Goal: Task Accomplishment & Management: Use online tool/utility

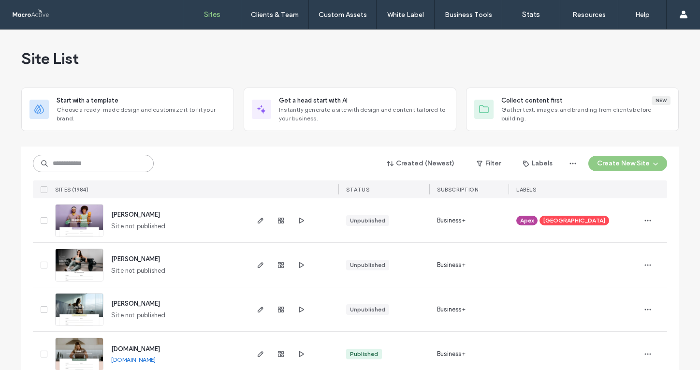
click at [137, 164] on input at bounding box center [93, 163] width 121 height 17
click at [106, 170] on input at bounding box center [93, 163] width 121 height 17
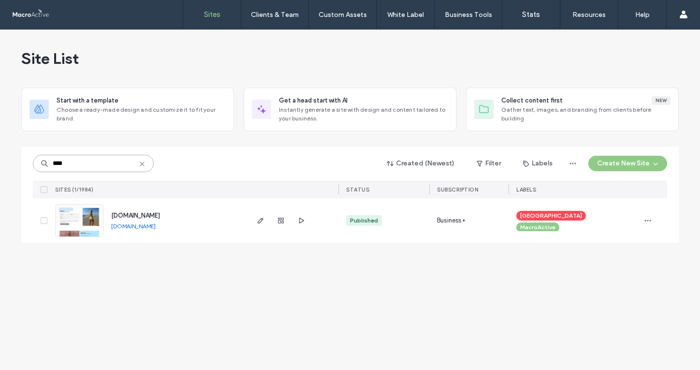
type input "****"
click at [160, 214] on span "[DOMAIN_NAME]" at bounding box center [135, 215] width 49 height 7
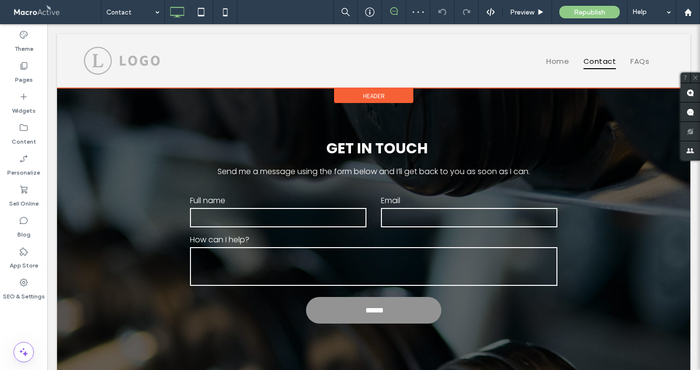
click at [374, 97] on span "Header" at bounding box center [374, 96] width 22 height 8
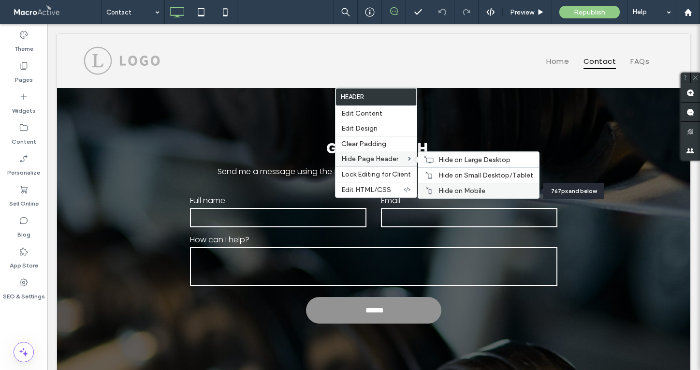
click at [454, 193] on span "Hide on Mobile" at bounding box center [462, 191] width 47 height 8
click at [443, 175] on span "Hide on Small Desktop/Tablet" at bounding box center [486, 175] width 95 height 8
click at [448, 163] on span "Hide on Large Desktop" at bounding box center [475, 160] width 72 height 8
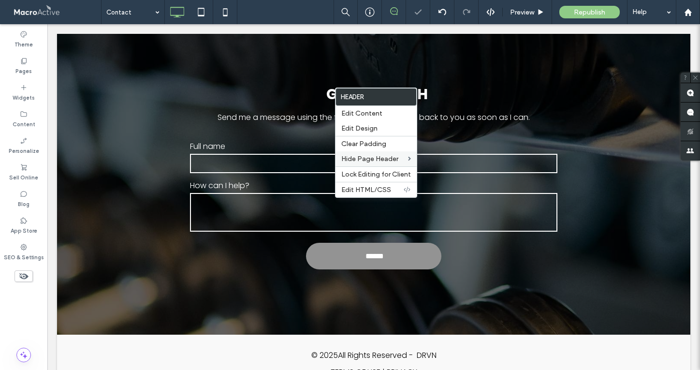
click at [191, 140] on label "Full name" at bounding box center [278, 146] width 177 height 12
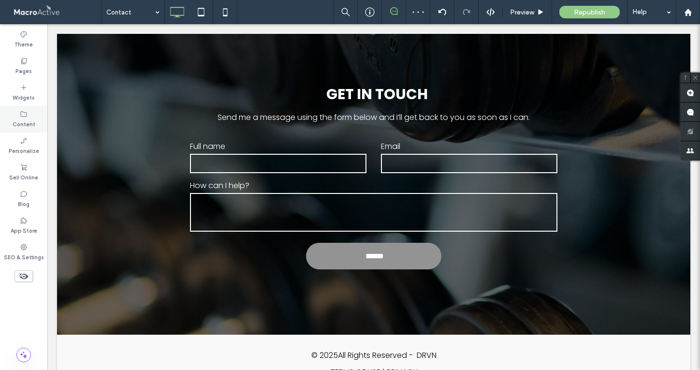
click at [25, 118] on label "Content" at bounding box center [24, 123] width 23 height 11
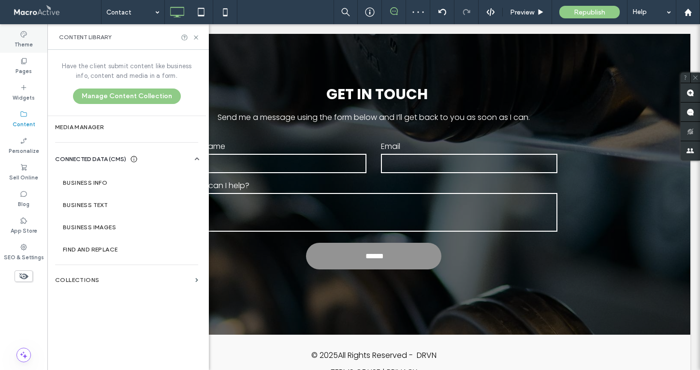
click at [26, 38] on label "Theme" at bounding box center [24, 43] width 18 height 11
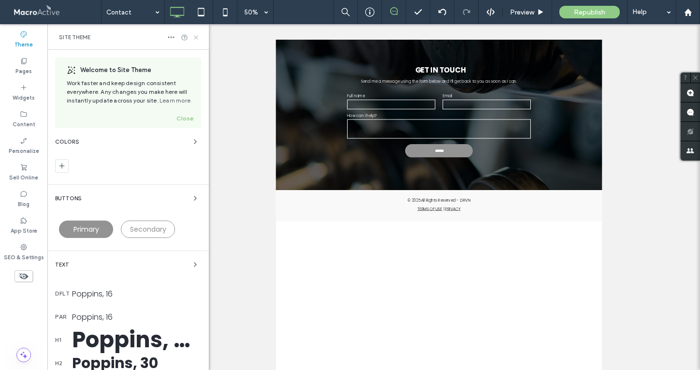
click at [196, 40] on icon at bounding box center [196, 37] width 7 height 7
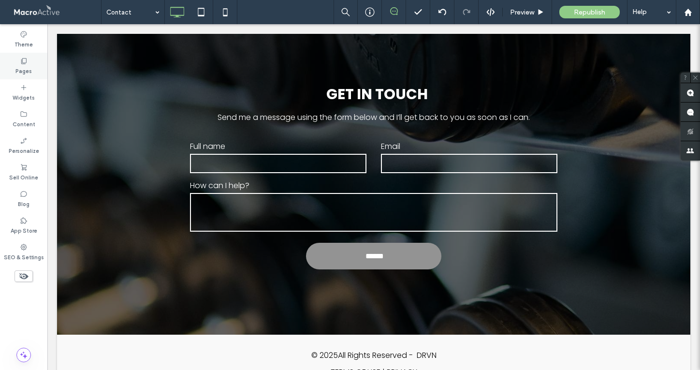
click at [24, 60] on icon at bounding box center [24, 61] width 8 height 8
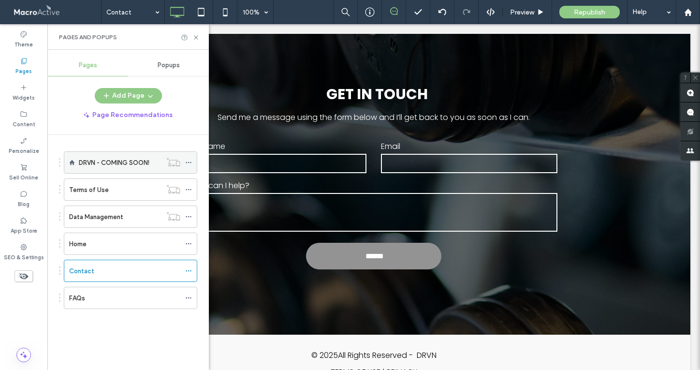
click at [116, 167] on label "DRVN - COMING SOON!" at bounding box center [114, 162] width 71 height 17
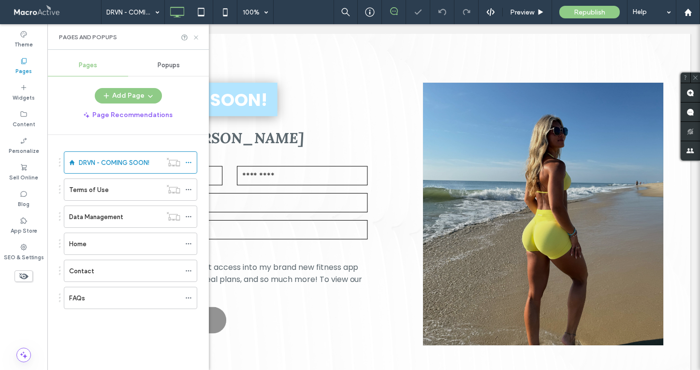
click at [195, 36] on use at bounding box center [196, 37] width 4 height 4
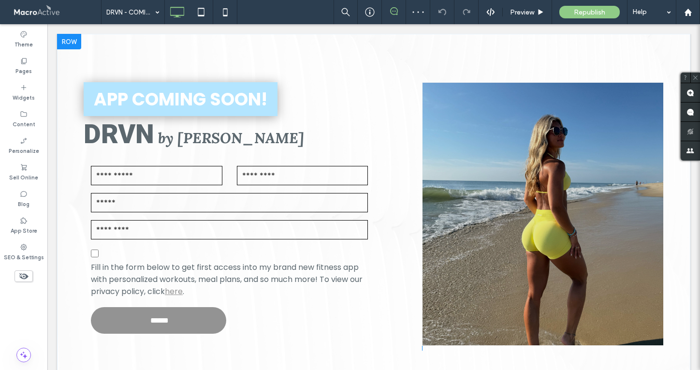
click at [71, 38] on div at bounding box center [69, 41] width 24 height 15
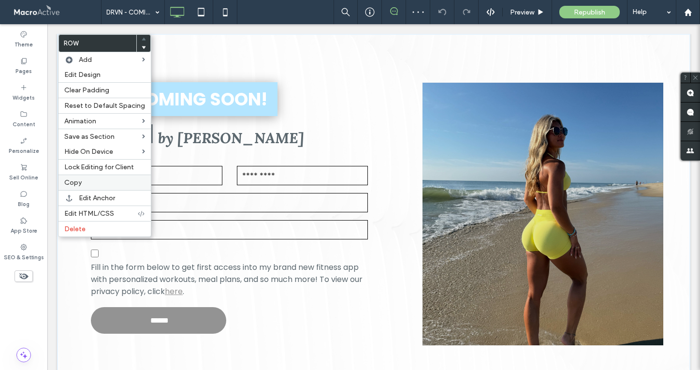
click at [104, 185] on label "Copy" at bounding box center [104, 182] width 81 height 8
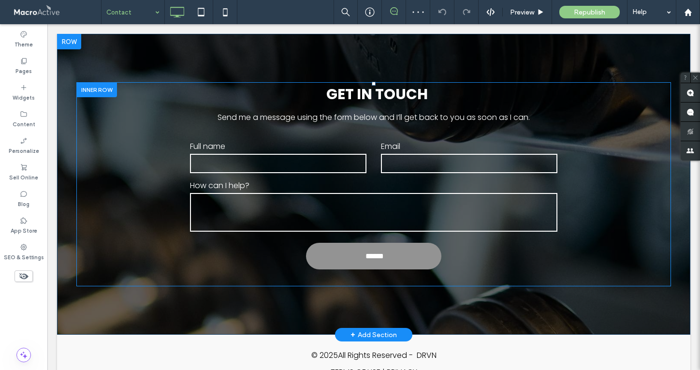
scroll to position [34, 0]
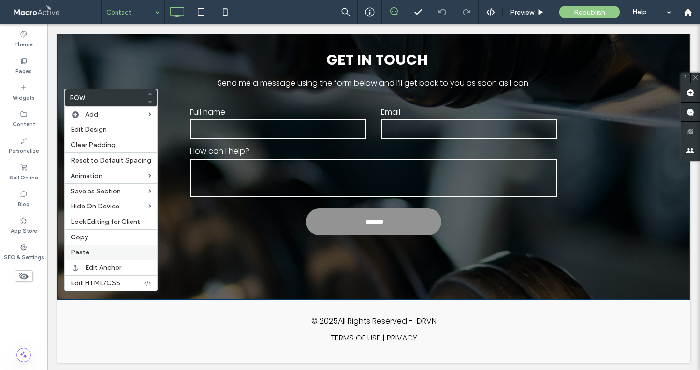
click at [88, 253] on span "Paste" at bounding box center [80, 252] width 19 height 8
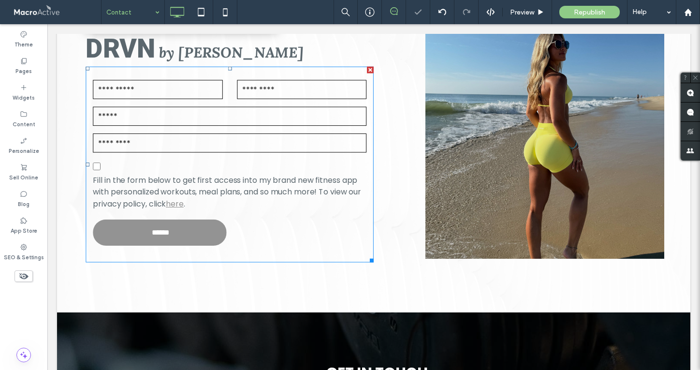
scroll to position [163, 0]
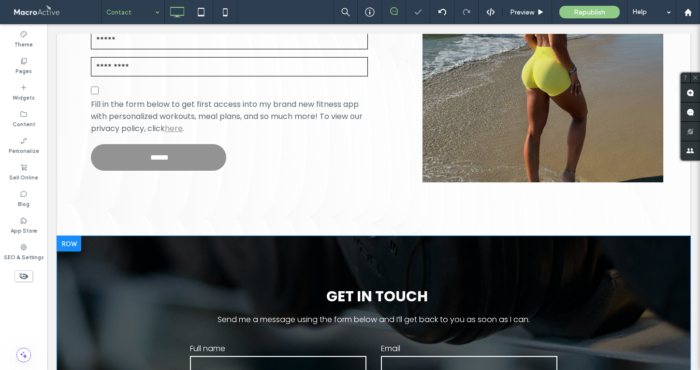
click at [67, 248] on div at bounding box center [69, 243] width 24 height 15
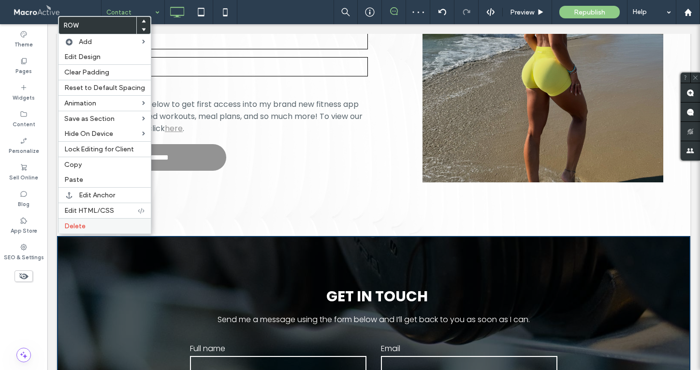
click at [100, 222] on label "Delete" at bounding box center [104, 226] width 81 height 8
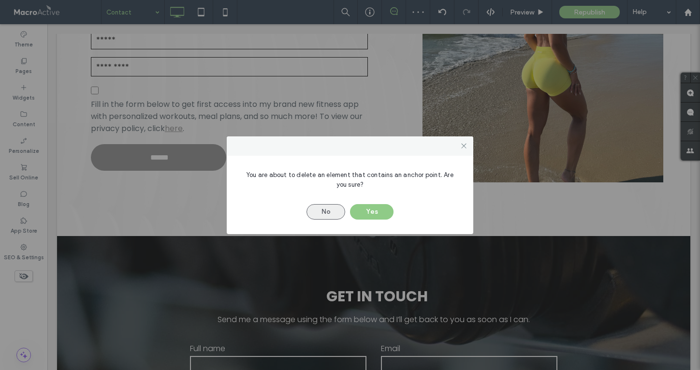
click at [333, 212] on button "No" at bounding box center [326, 211] width 39 height 15
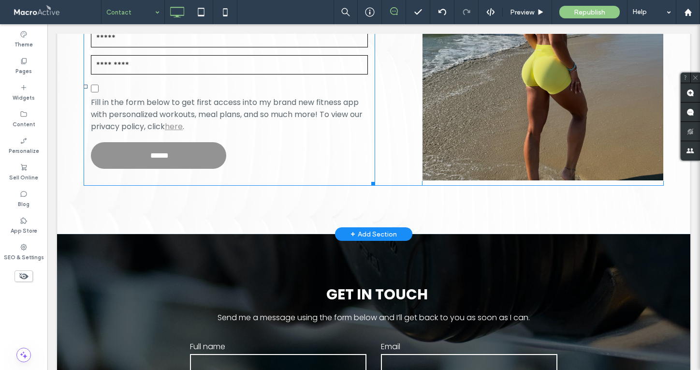
scroll to position [332, 0]
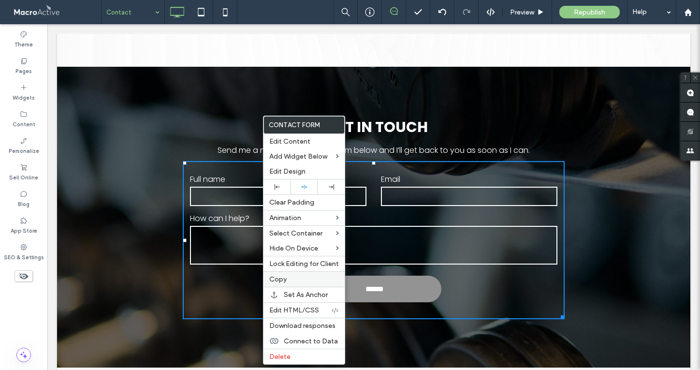
click at [305, 281] on label "Copy" at bounding box center [304, 279] width 70 height 8
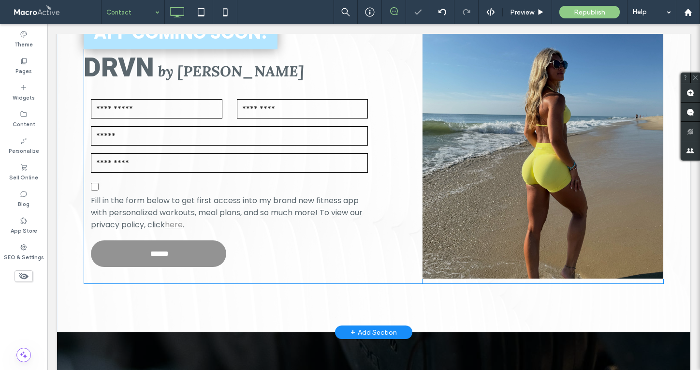
scroll to position [43, 0]
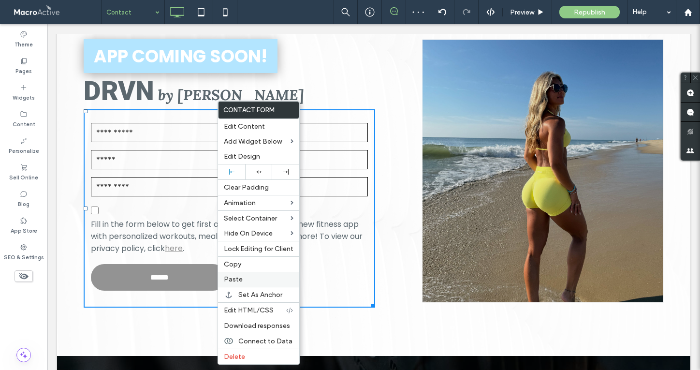
click at [260, 281] on label "Paste" at bounding box center [259, 279] width 70 height 8
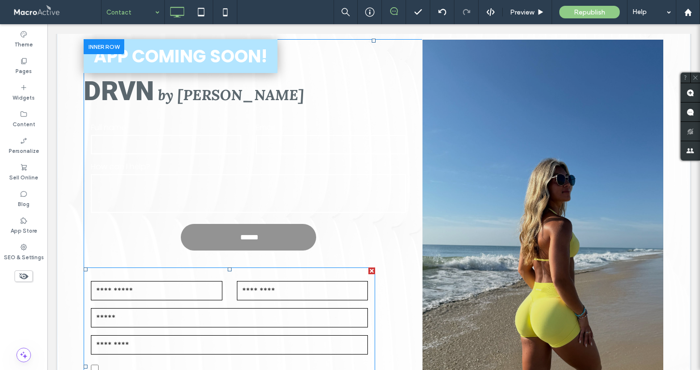
click at [372, 270] on div at bounding box center [372, 271] width 7 height 7
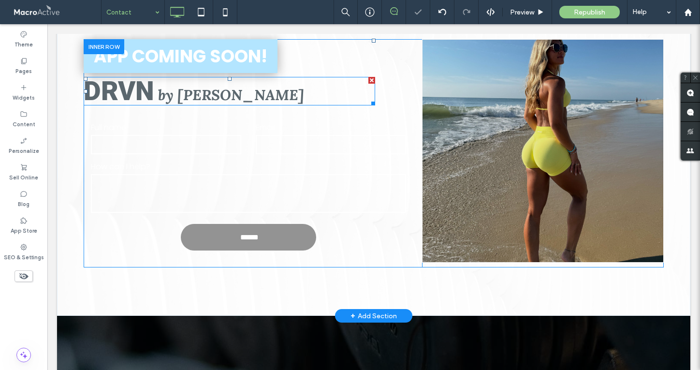
scroll to position [0, 0]
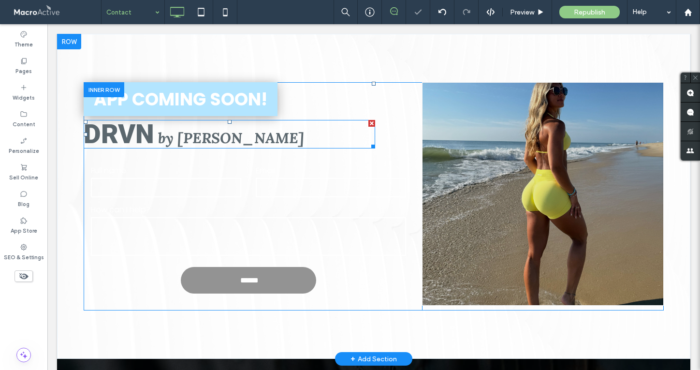
click at [152, 132] on strong "DRVN" at bounding box center [119, 134] width 71 height 31
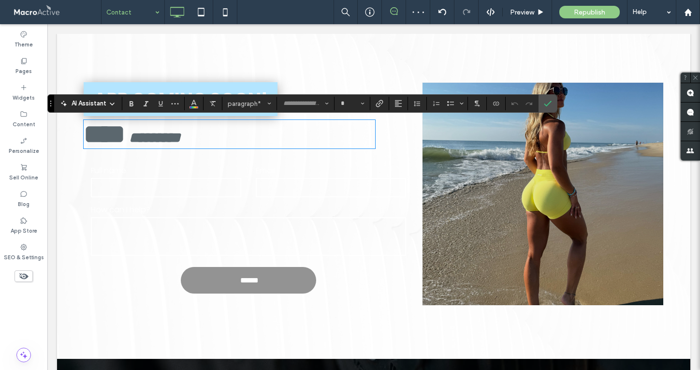
type input "******"
type input "**"
click at [125, 130] on strong "****" at bounding box center [105, 134] width 42 height 27
drag, startPoint x: 150, startPoint y: 130, endPoint x: 66, endPoint y: 126, distance: 84.2
click at [66, 126] on div "APP COMING SOON! **** ********* Website Enquiry Full name Email How can I help?…" at bounding box center [374, 196] width 634 height 325
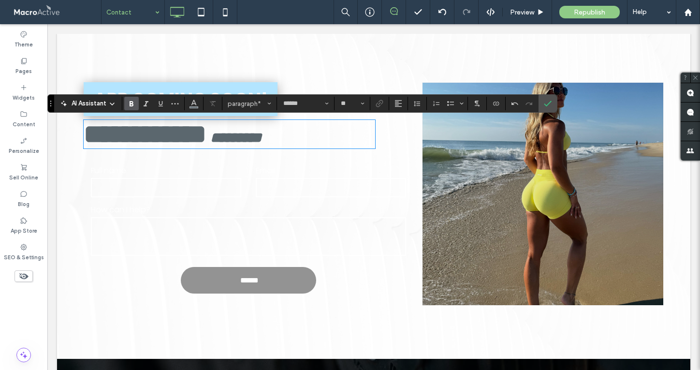
type input "****"
type input "**"
drag, startPoint x: 279, startPoint y: 140, endPoint x: 266, endPoint y: 140, distance: 12.6
click at [262, 140] on strong "*********" at bounding box center [235, 138] width 51 height 14
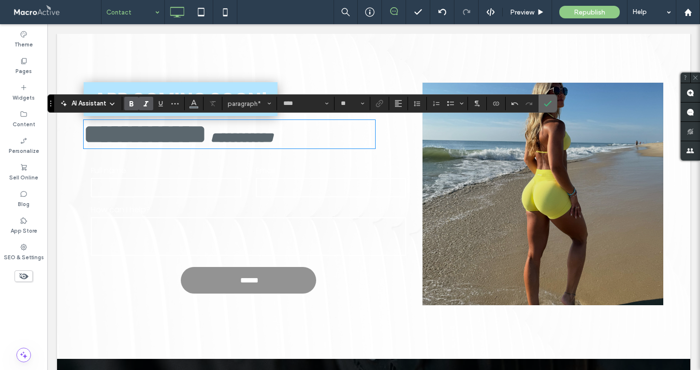
click at [547, 103] on icon "Confirm" at bounding box center [548, 104] width 8 height 8
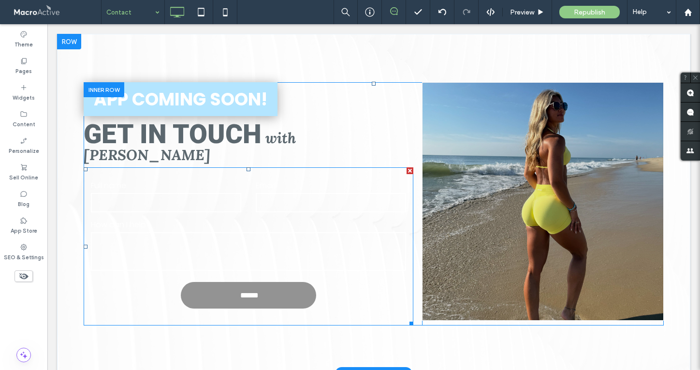
click at [276, 167] on form "Full name Email How can I help? ******" at bounding box center [249, 246] width 330 height 158
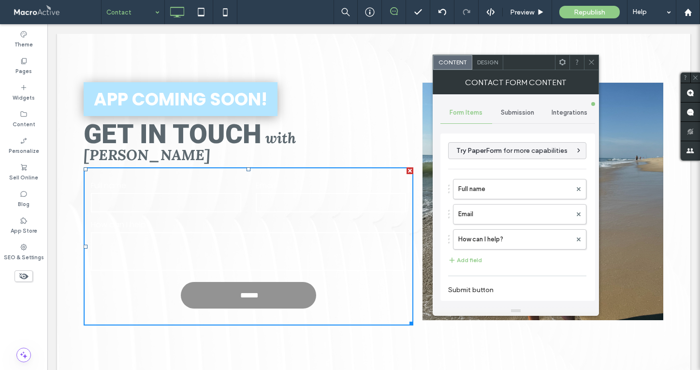
click at [491, 61] on span "Design" at bounding box center [487, 62] width 21 height 7
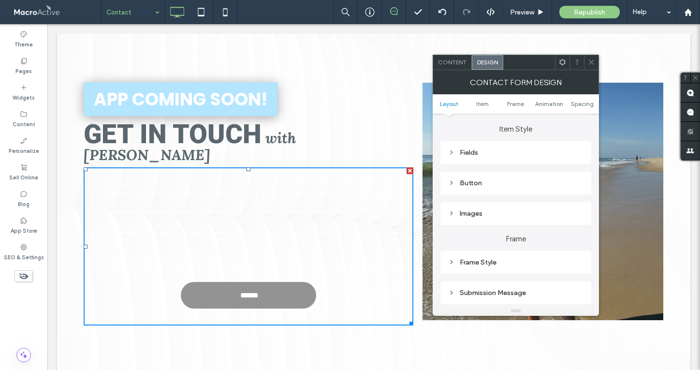
scroll to position [156, 0]
click at [507, 140] on div "Fields" at bounding box center [516, 149] width 151 height 23
click at [503, 153] on div "Fields" at bounding box center [515, 149] width 135 height 8
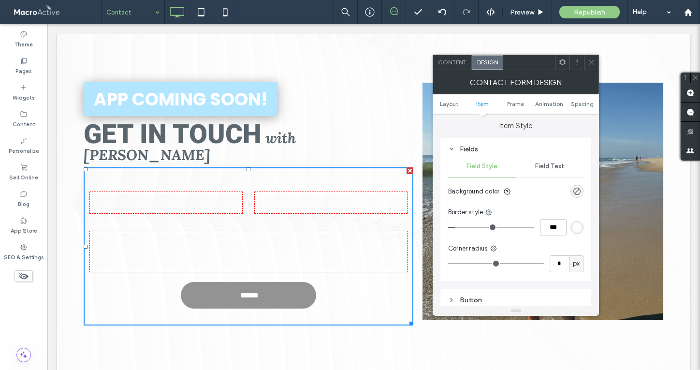
click at [580, 230] on div "rgb(255, 255, 255)" at bounding box center [577, 227] width 8 height 8
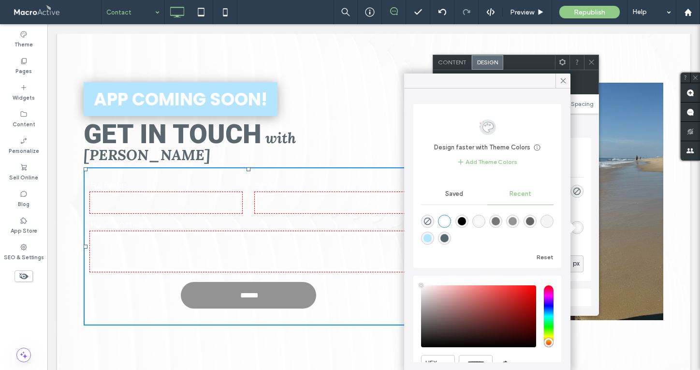
click at [449, 237] on div "rgba(91, 103, 110, 1)" at bounding box center [444, 238] width 13 height 13
type input "*******"
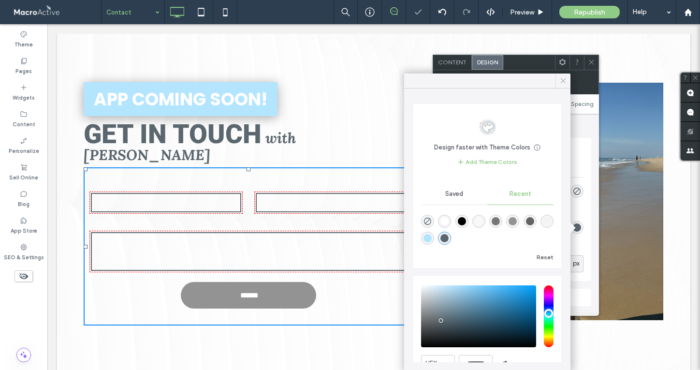
click at [562, 82] on use at bounding box center [563, 80] width 5 height 5
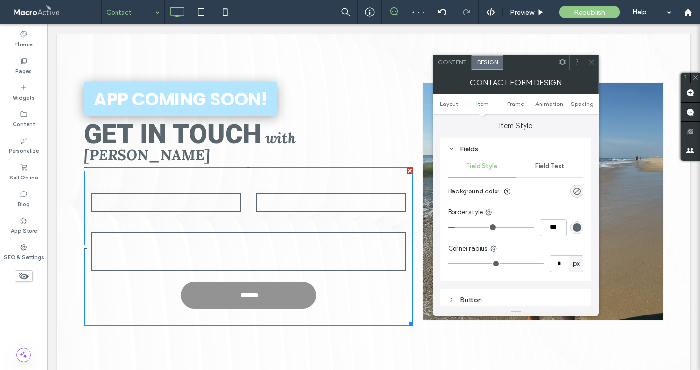
click at [542, 167] on span "Field Text" at bounding box center [549, 167] width 29 height 8
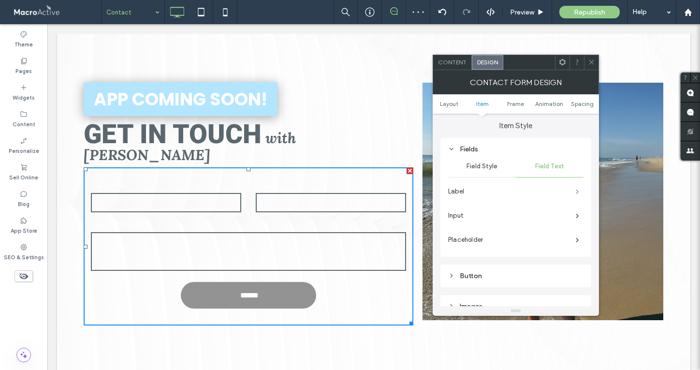
click at [576, 191] on span at bounding box center [577, 191] width 3 height 5
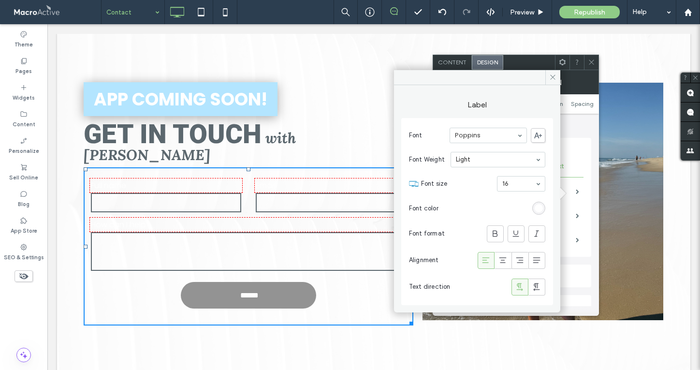
click at [539, 212] on div "rgb(255, 255, 255)" at bounding box center [539, 208] width 8 height 8
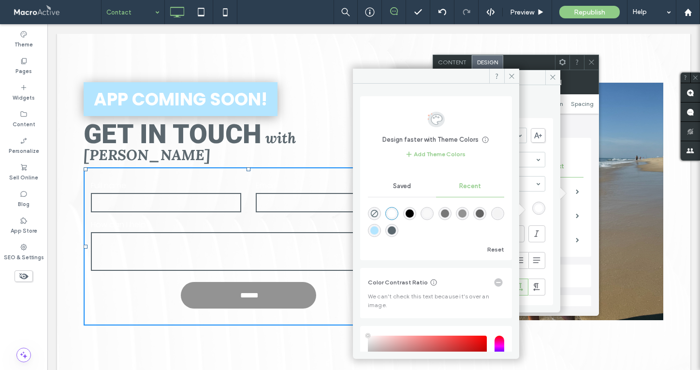
click at [396, 231] on div "rgba(91, 103, 110, 1)" at bounding box center [392, 230] width 8 height 8
type input "*******"
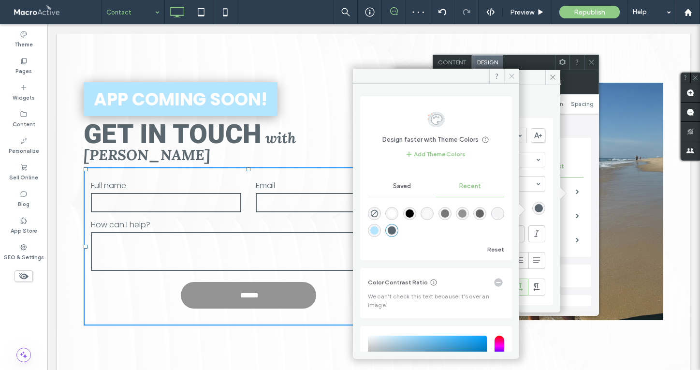
click at [515, 76] on icon at bounding box center [511, 76] width 7 height 7
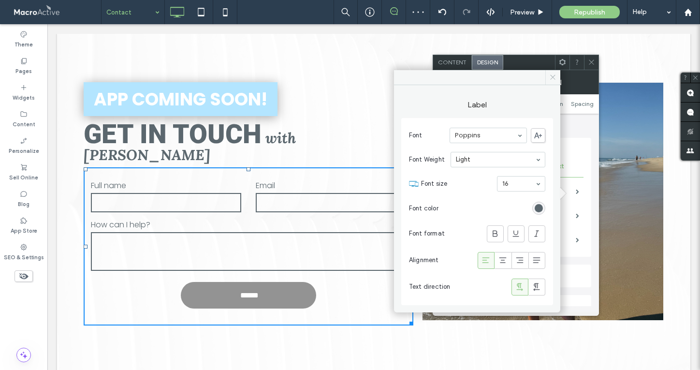
click at [553, 76] on icon at bounding box center [553, 77] width 7 height 7
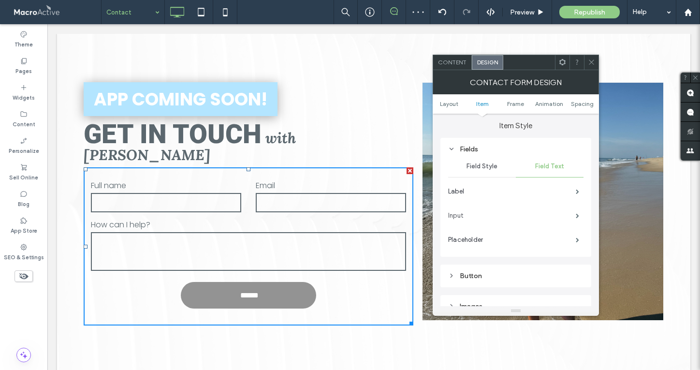
click at [517, 216] on label "Input" at bounding box center [512, 215] width 128 height 19
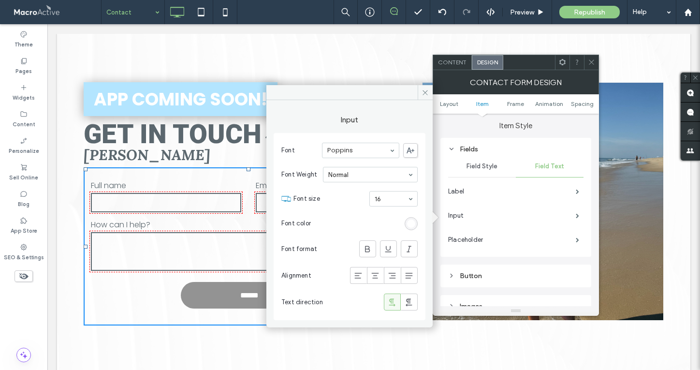
click at [411, 223] on div "rgb(255, 255, 255)" at bounding box center [411, 224] width 8 height 8
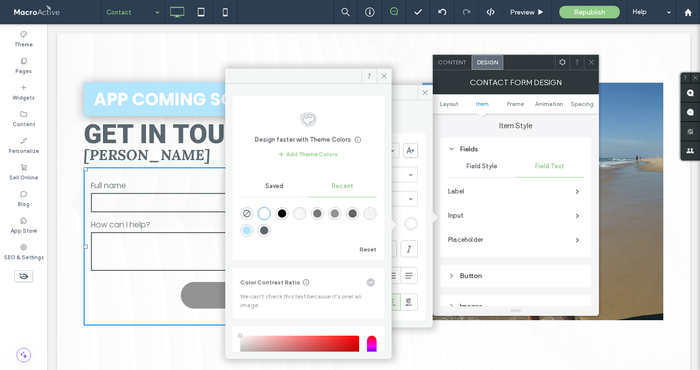
click at [268, 231] on div "rgba(91, 103, 110, 1)" at bounding box center [264, 230] width 8 height 8
type input "*******"
click at [384, 76] on use at bounding box center [384, 76] width 5 height 5
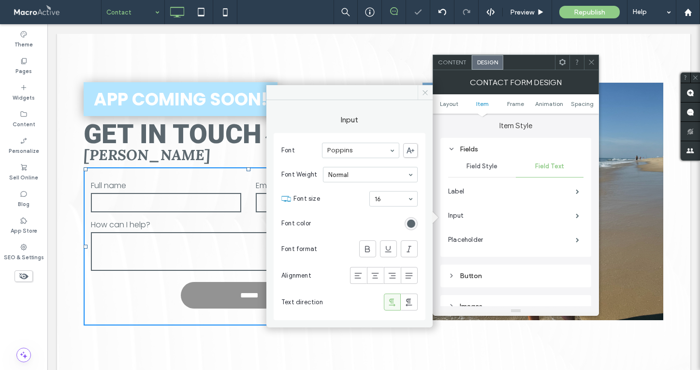
click at [425, 93] on icon at bounding box center [425, 92] width 7 height 7
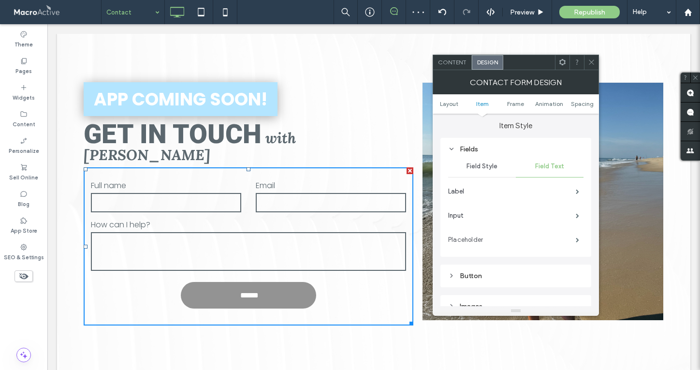
click at [524, 242] on label "Placeholder" at bounding box center [512, 239] width 128 height 19
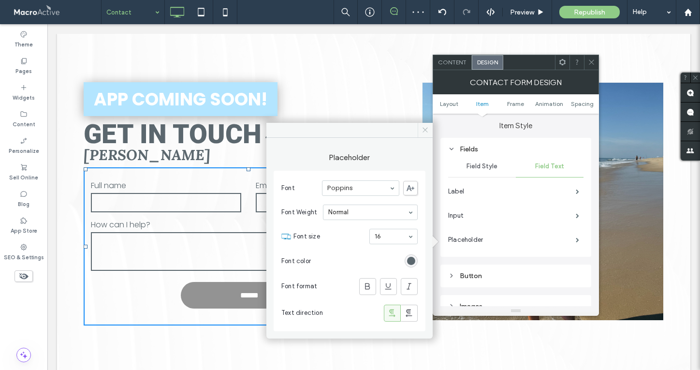
click at [426, 131] on icon at bounding box center [425, 129] width 7 height 7
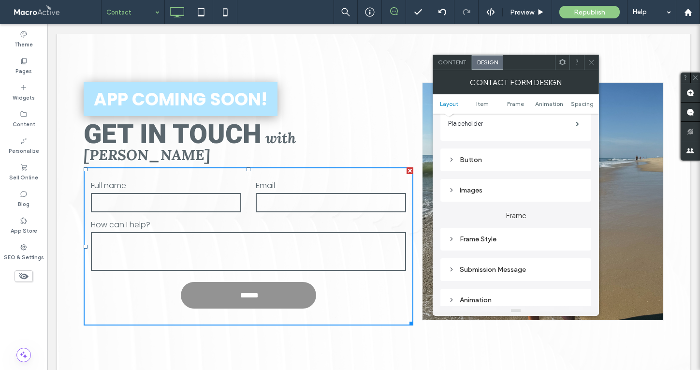
scroll to position [15, 0]
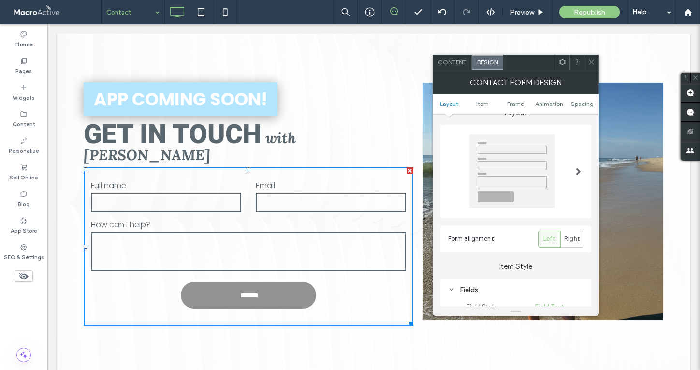
click at [598, 66] on div at bounding box center [591, 62] width 15 height 15
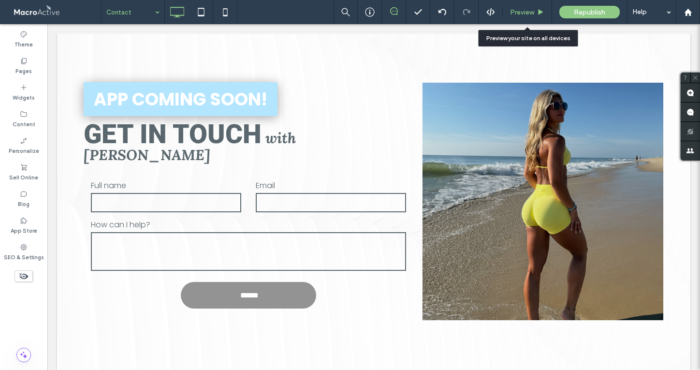
click at [532, 2] on div "Preview" at bounding box center [527, 12] width 49 height 24
click at [517, 15] on span "Preview" at bounding box center [522, 12] width 24 height 8
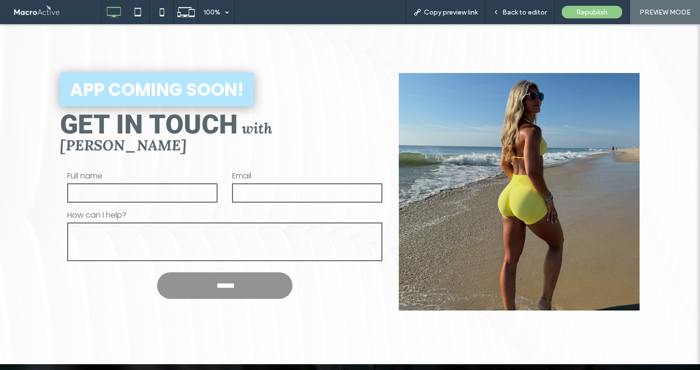
click at [517, 15] on span "Back to editor" at bounding box center [525, 12] width 45 height 8
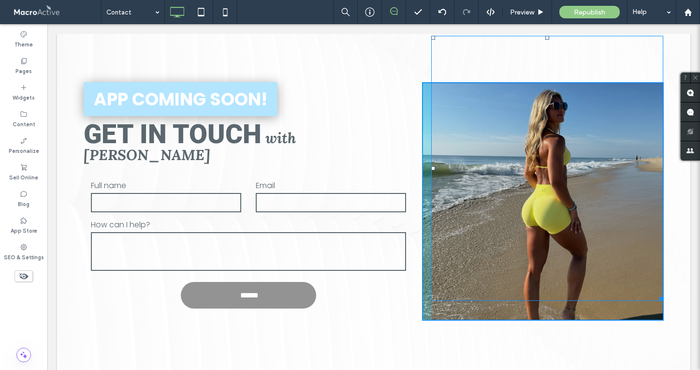
drag, startPoint x: 659, startPoint y: 299, endPoint x: 667, endPoint y: 348, distance: 49.4
click at [667, 348] on div "APP COMING SOON! GET IN TOUCH with Deanna Website Enquiry Full name Email How c…" at bounding box center [374, 204] width 634 height 340
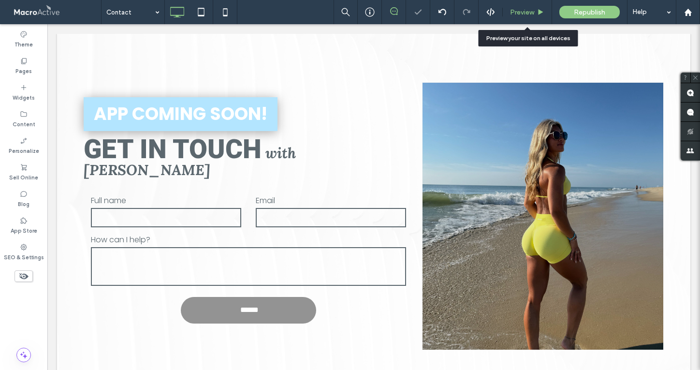
click at [532, 8] on span "Preview" at bounding box center [522, 12] width 24 height 8
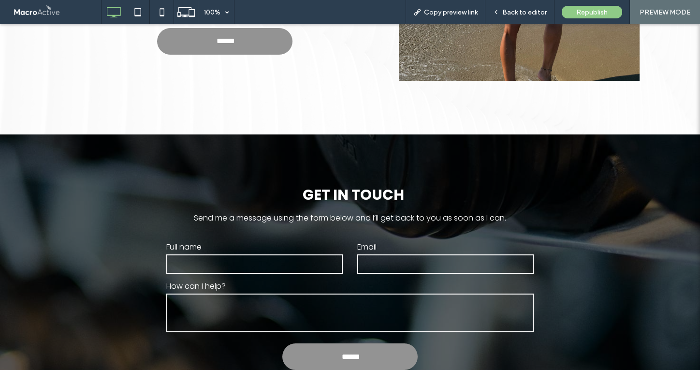
scroll to position [290, 0]
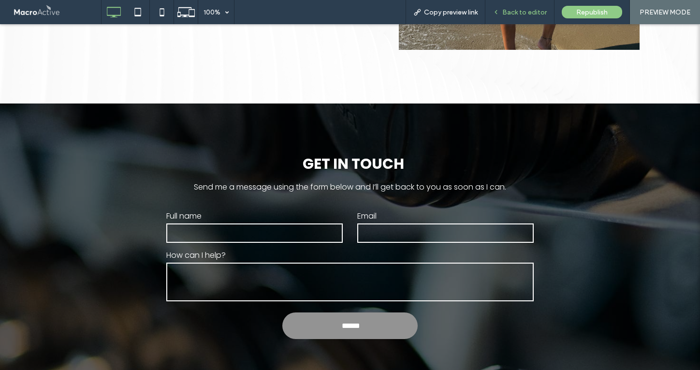
click at [513, 14] on span "Back to editor" at bounding box center [525, 12] width 45 height 8
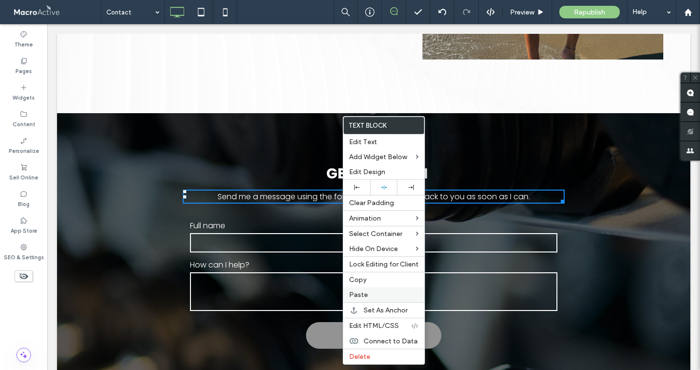
click at [362, 289] on div "Paste" at bounding box center [383, 294] width 81 height 15
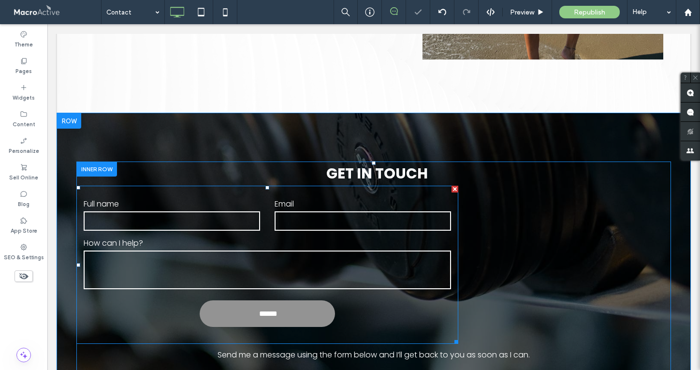
click at [452, 186] on div at bounding box center [455, 189] width 7 height 7
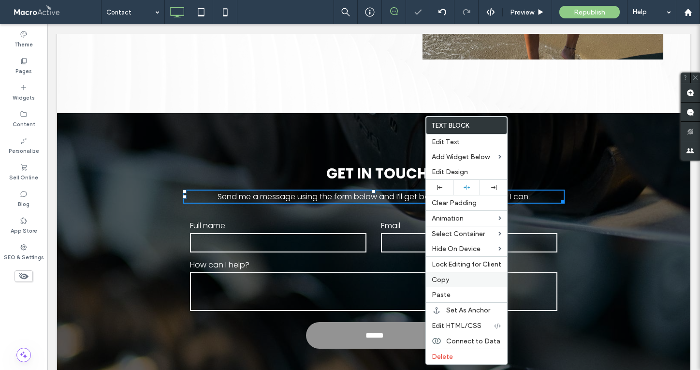
click at [442, 282] on span "Copy" at bounding box center [440, 280] width 17 height 8
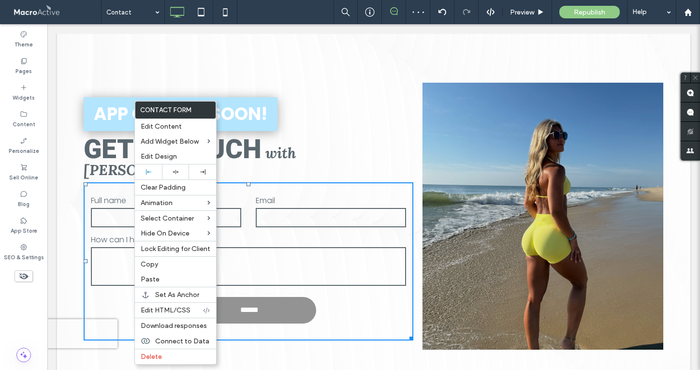
click at [119, 194] on label "Full name" at bounding box center [166, 200] width 150 height 12
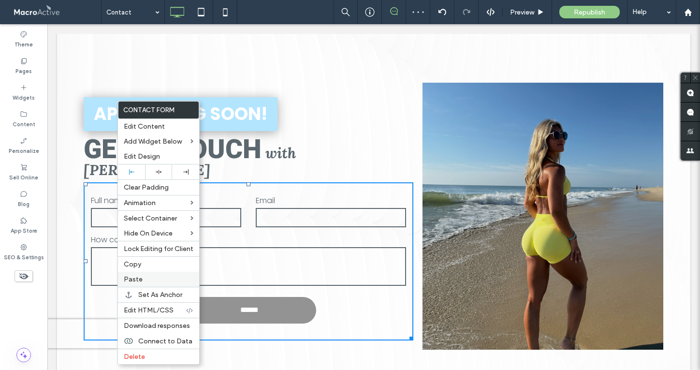
click at [150, 280] on label "Paste" at bounding box center [159, 279] width 70 height 8
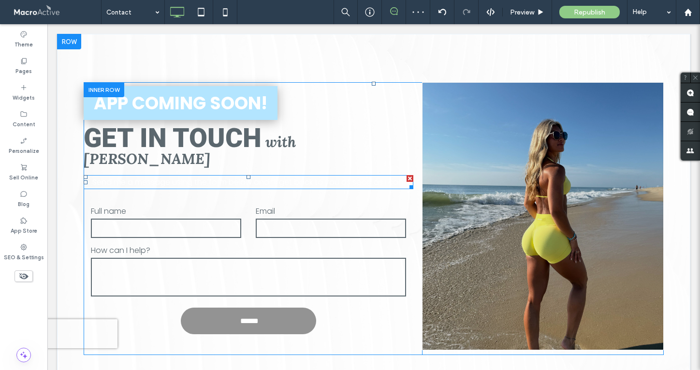
click at [165, 177] on span "Send me a message using the form below and I’ll get back to you as soon as I ca…" at bounding box center [248, 182] width 312 height 11
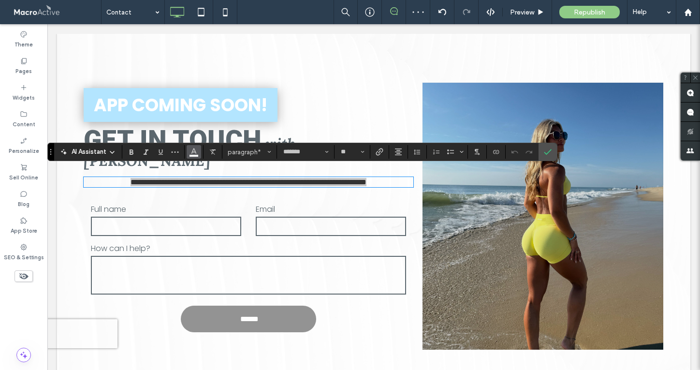
click at [197, 150] on button "Color" at bounding box center [194, 152] width 15 height 14
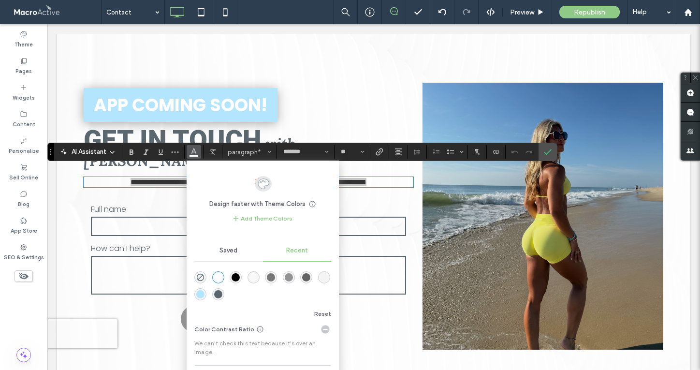
click at [221, 294] on div "rgba(91, 103, 110, 1)" at bounding box center [218, 294] width 8 height 8
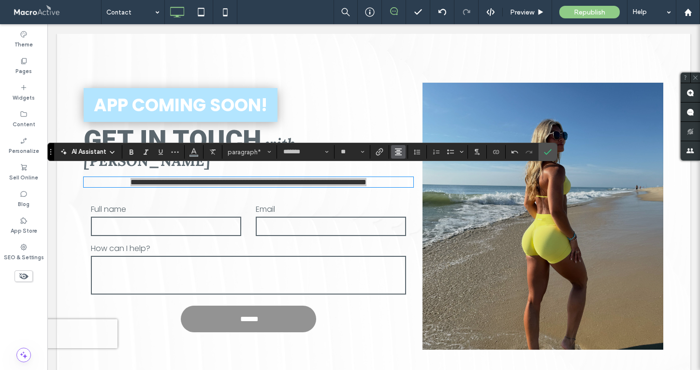
click at [396, 150] on icon "Alignment" at bounding box center [399, 152] width 8 height 8
click at [400, 170] on label "ui.textEditor.alignment.left" at bounding box center [408, 168] width 34 height 14
click at [552, 149] on label "Confirm" at bounding box center [548, 151] width 15 height 17
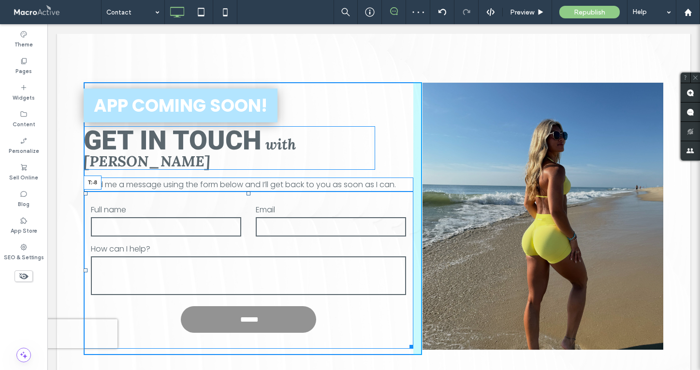
drag, startPoint x: 247, startPoint y: 189, endPoint x: 251, endPoint y: 175, distance: 14.4
click at [251, 175] on div "APP COMING SOON! GET IN TOUCH with Deanna Send me a message using the form belo…" at bounding box center [253, 218] width 339 height 273
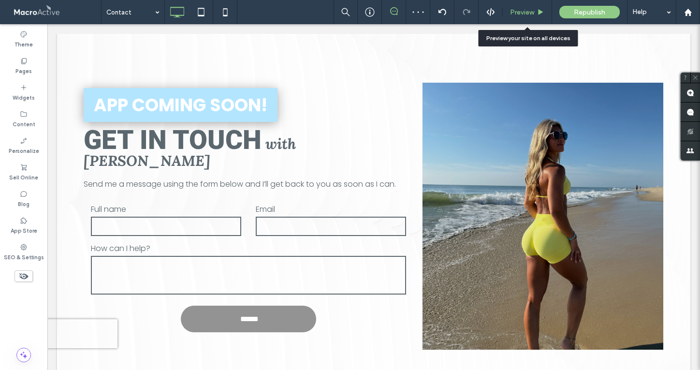
click at [526, 14] on span "Preview" at bounding box center [522, 12] width 24 height 8
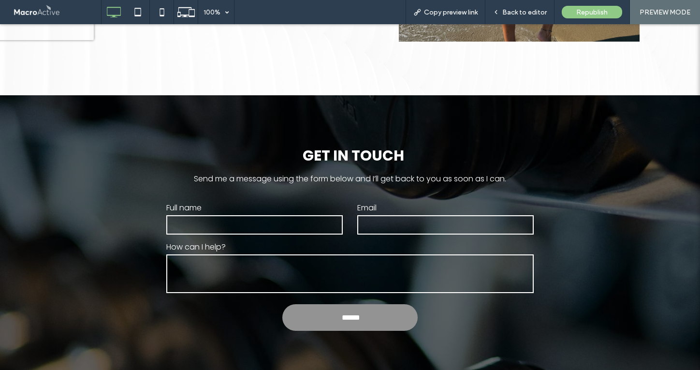
scroll to position [308, 0]
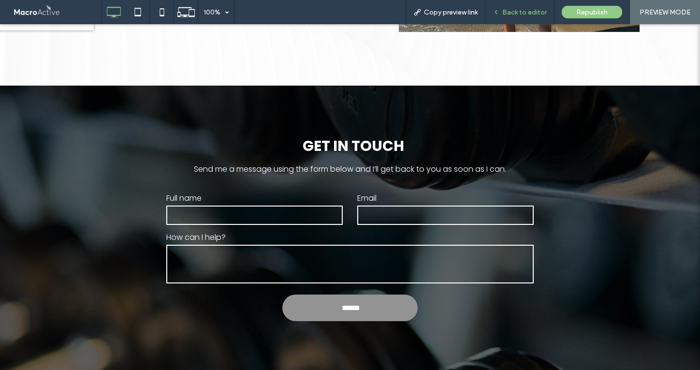
click at [511, 8] on span "Back to editor" at bounding box center [525, 12] width 45 height 8
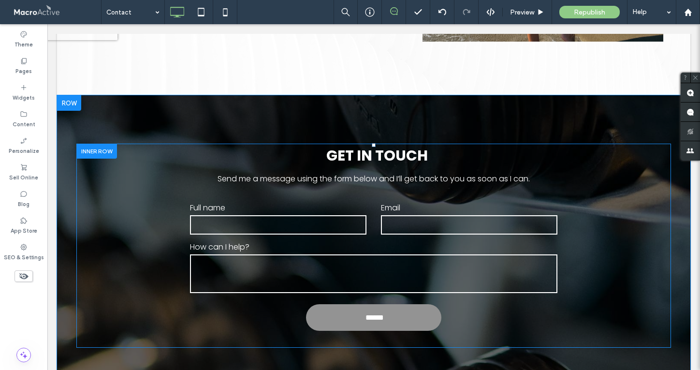
click at [69, 101] on div at bounding box center [69, 102] width 24 height 15
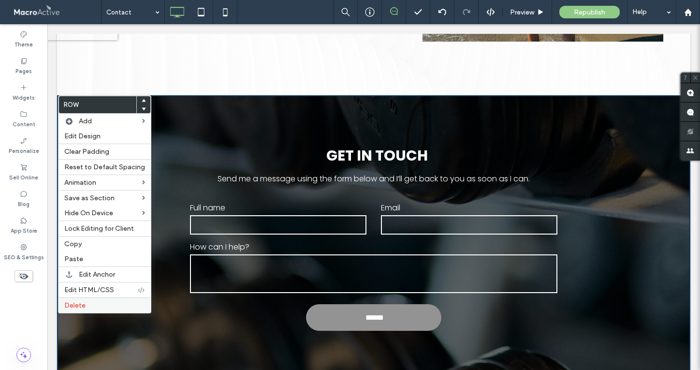
click at [88, 306] on label "Delete" at bounding box center [104, 305] width 81 height 8
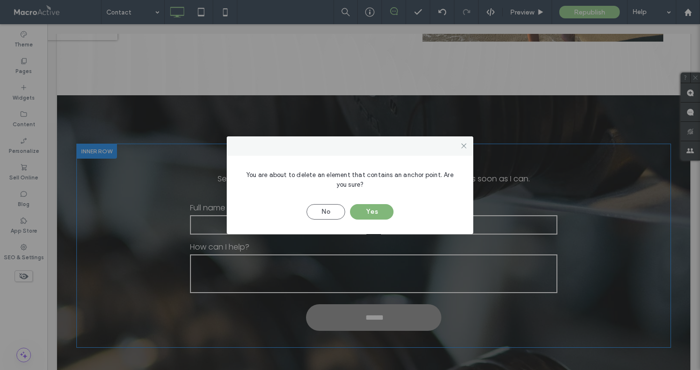
click at [366, 215] on button "Yes" at bounding box center [372, 211] width 44 height 15
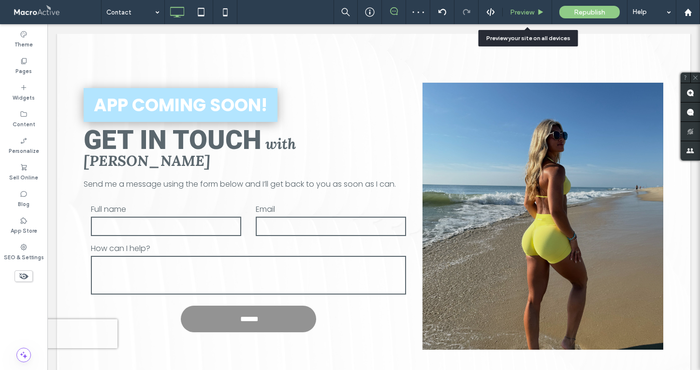
click at [524, 15] on span "Preview" at bounding box center [522, 12] width 24 height 8
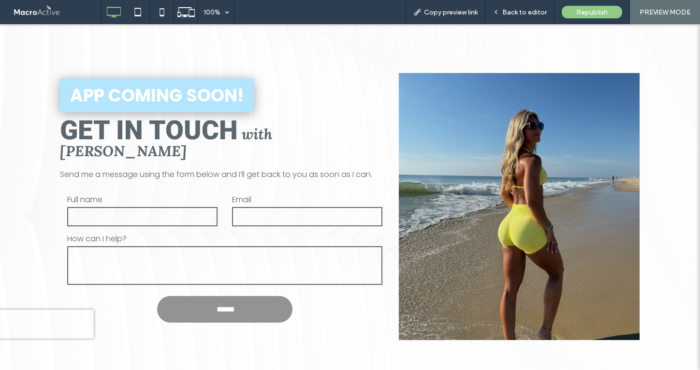
click at [524, 15] on span "Back to editor" at bounding box center [525, 12] width 45 height 8
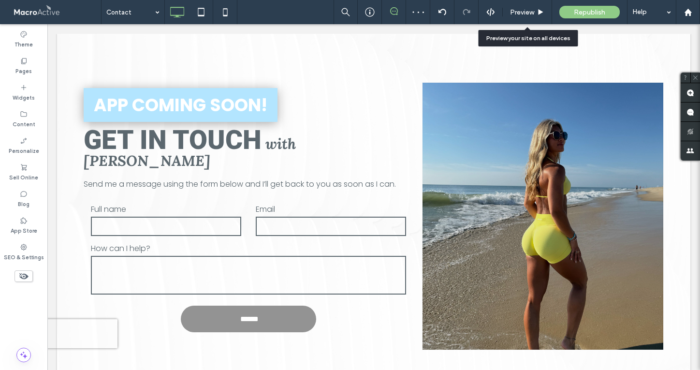
click at [524, 15] on span "Preview" at bounding box center [522, 12] width 24 height 8
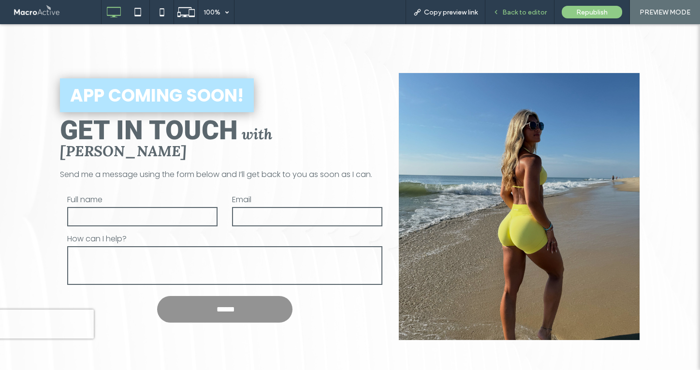
click at [529, 11] on span "Back to editor" at bounding box center [525, 12] width 45 height 8
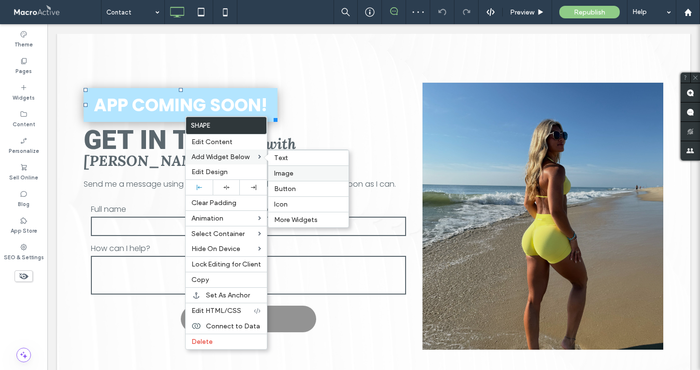
click at [311, 178] on label "Image" at bounding box center [308, 173] width 69 height 8
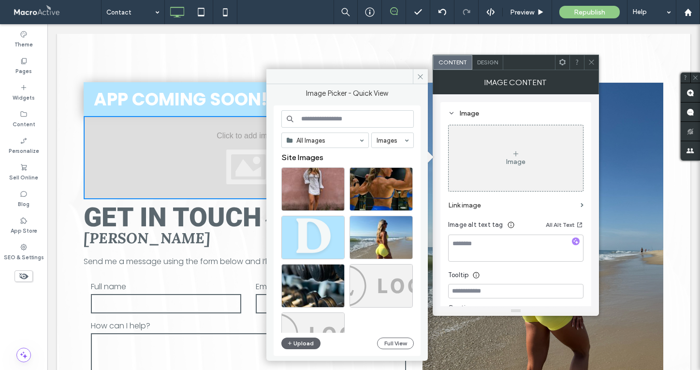
click at [484, 61] on span "Design" at bounding box center [487, 62] width 21 height 7
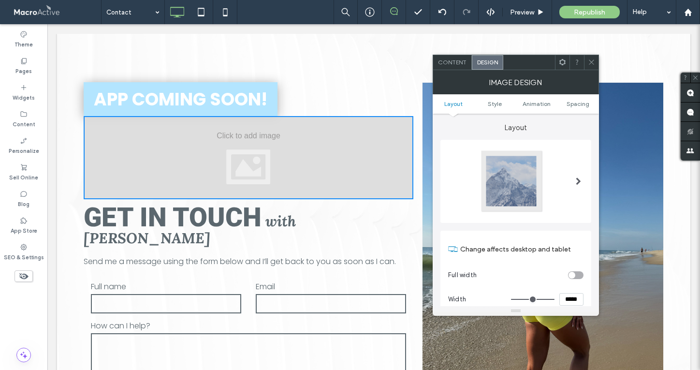
click at [588, 65] on icon at bounding box center [591, 62] width 7 height 7
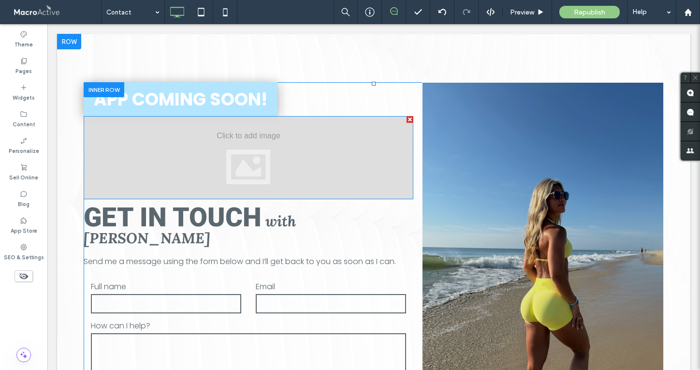
click at [207, 148] on div at bounding box center [249, 157] width 330 height 83
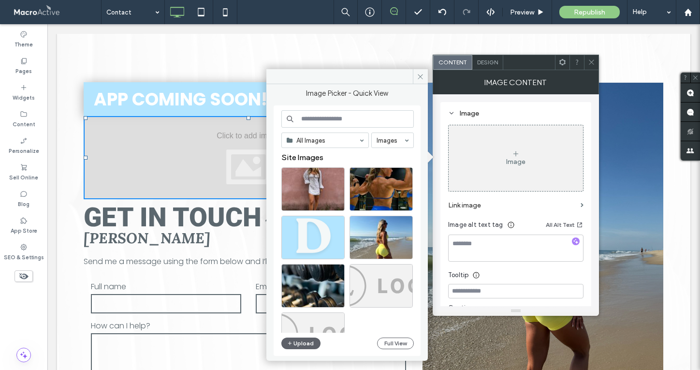
click at [539, 177] on div "Image" at bounding box center [516, 158] width 134 height 64
click at [306, 344] on button "Upload" at bounding box center [302, 344] width 40 height 12
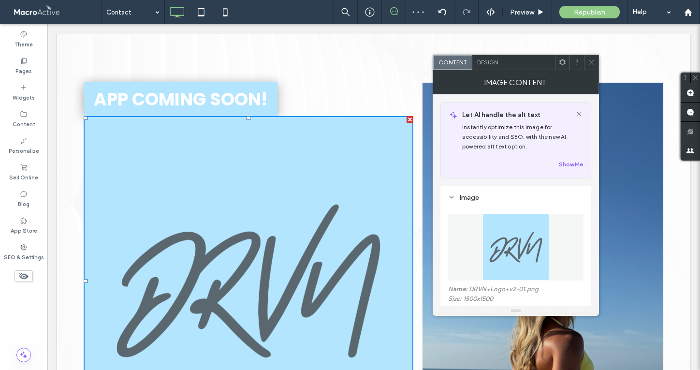
click at [590, 59] on icon at bounding box center [591, 62] width 7 height 7
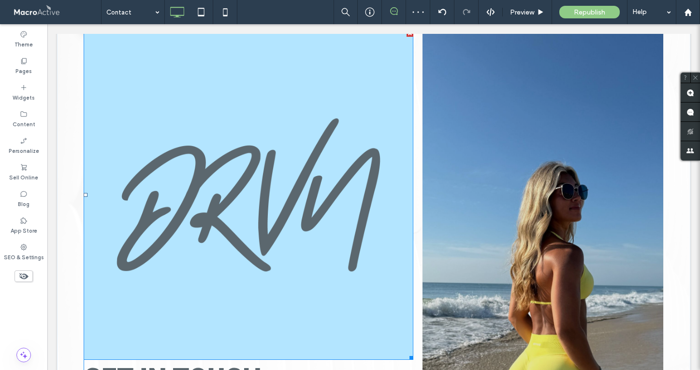
scroll to position [87, 0]
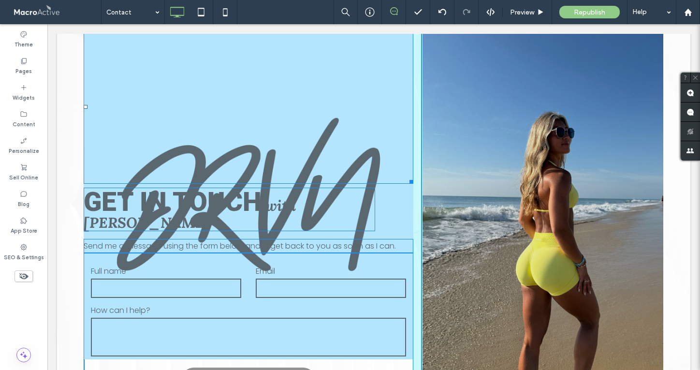
drag, startPoint x: 410, startPoint y: 359, endPoint x: 323, endPoint y: 203, distance: 179.1
click at [323, 203] on div "APP COMING SOON! W:319.977 H:319 GET IN TOUCH with Deanna Send me a message usi…" at bounding box center [253, 204] width 339 height 416
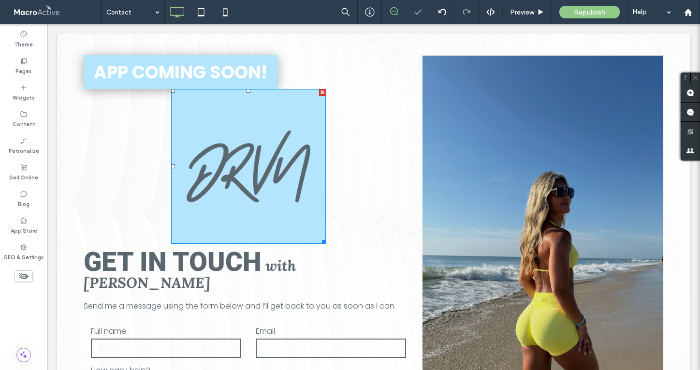
scroll to position [28, 0]
click at [272, 163] on img at bounding box center [248, 166] width 155 height 155
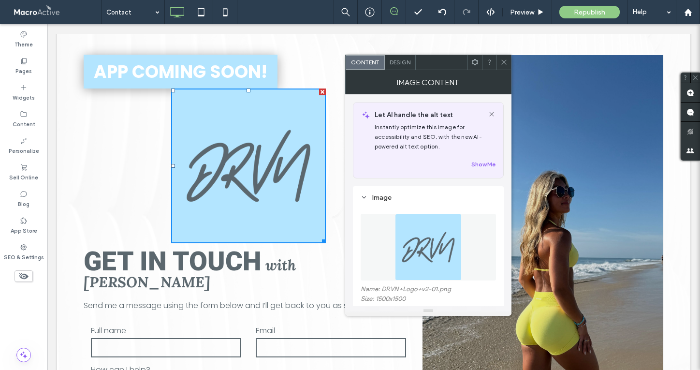
click at [405, 61] on span "Design" at bounding box center [400, 62] width 21 height 7
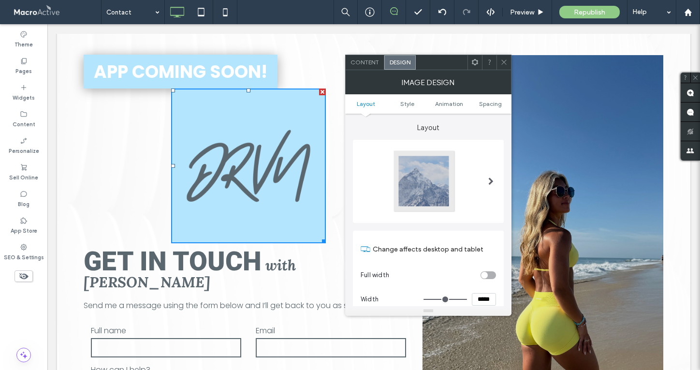
click at [372, 59] on span "Content" at bounding box center [365, 62] width 29 height 7
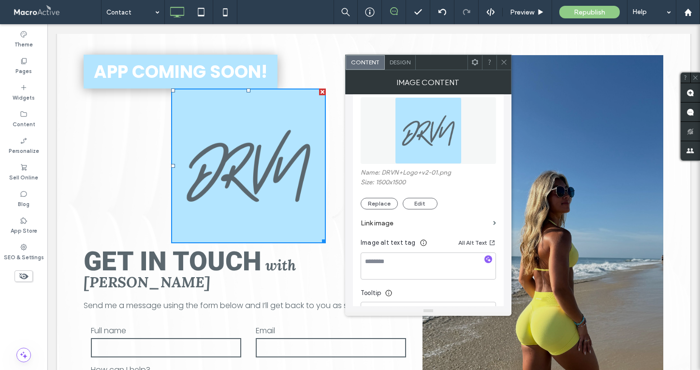
scroll to position [129, 0]
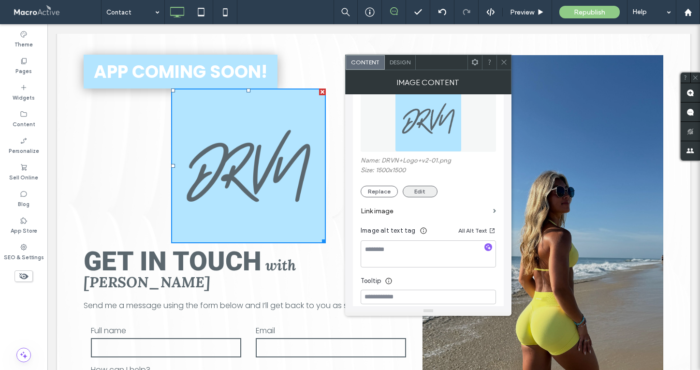
click at [415, 191] on button "Edit" at bounding box center [420, 192] width 35 height 12
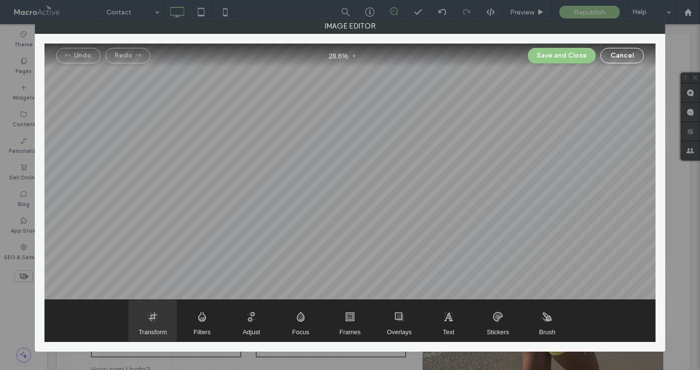
click at [149, 324] on span "Transform" at bounding box center [153, 321] width 48 height 42
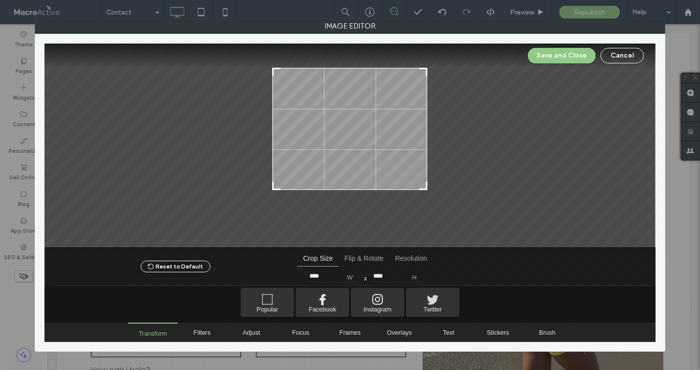
drag, startPoint x: 427, startPoint y: 221, endPoint x: 428, endPoint y: 188, distance: 32.9
click at [428, 188] on div at bounding box center [350, 146] width 611 height 204
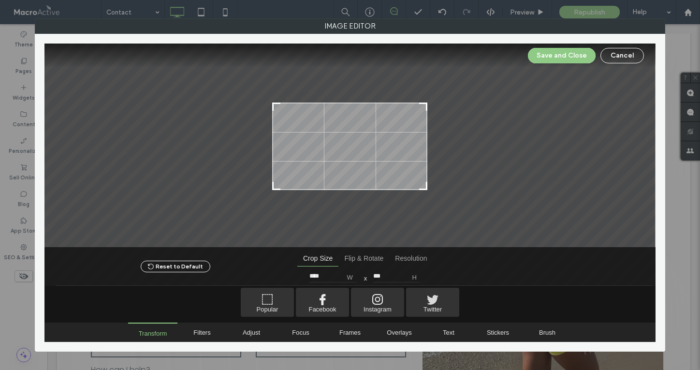
drag, startPoint x: 425, startPoint y: 70, endPoint x: 439, endPoint y: 104, distance: 37.5
click at [439, 104] on div at bounding box center [350, 146] width 611 height 204
type input "***"
drag, startPoint x: 425, startPoint y: 188, endPoint x: 429, endPoint y: 193, distance: 6.3
click at [429, 193] on div at bounding box center [350, 146] width 611 height 204
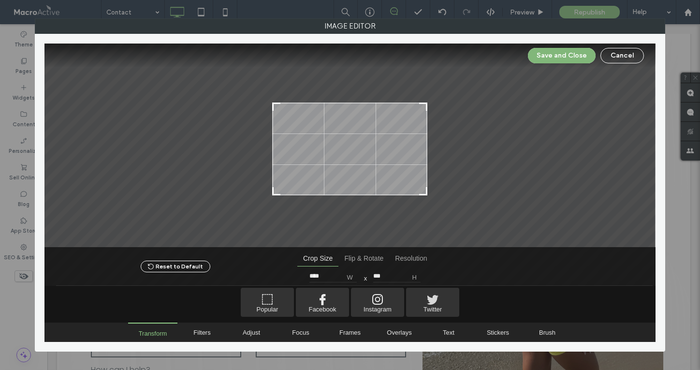
click at [552, 57] on button "Save and Close" at bounding box center [562, 55] width 68 height 15
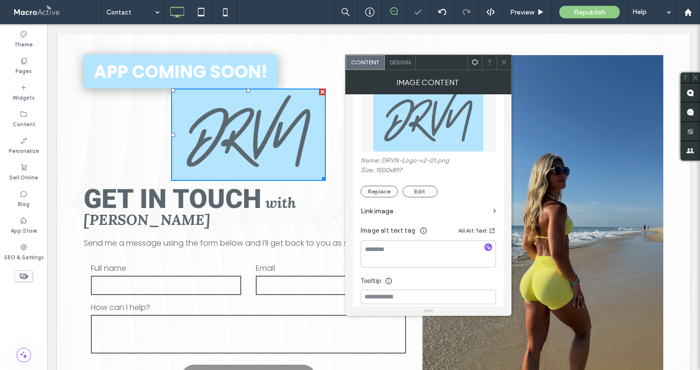
click at [501, 60] on icon at bounding box center [504, 62] width 7 height 7
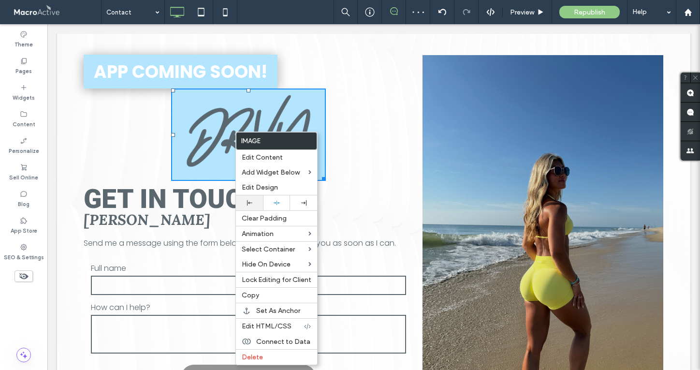
click at [255, 203] on div at bounding box center [249, 202] width 17 height 5
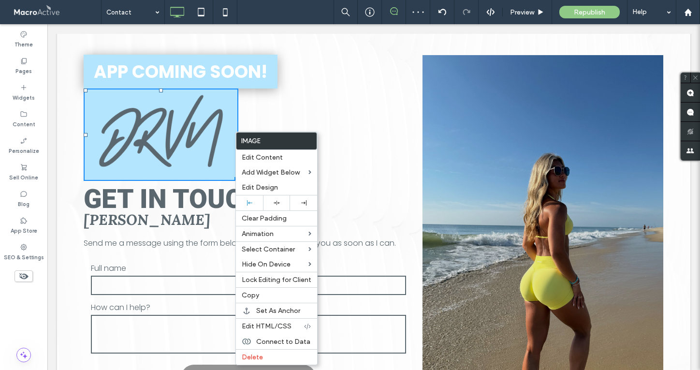
click at [190, 69] on h3 "APP COMING SOON!" at bounding box center [181, 72] width 174 height 27
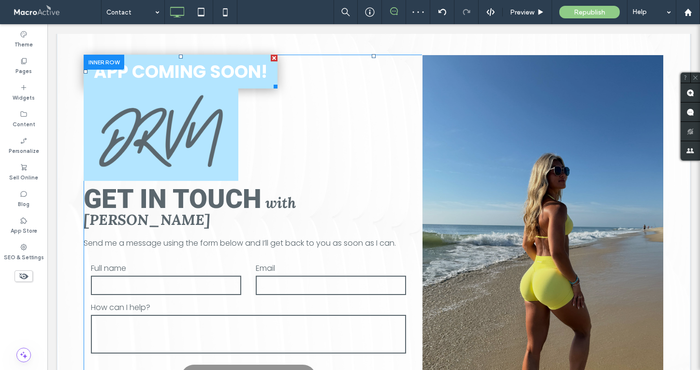
click at [274, 57] on div at bounding box center [274, 58] width 7 height 7
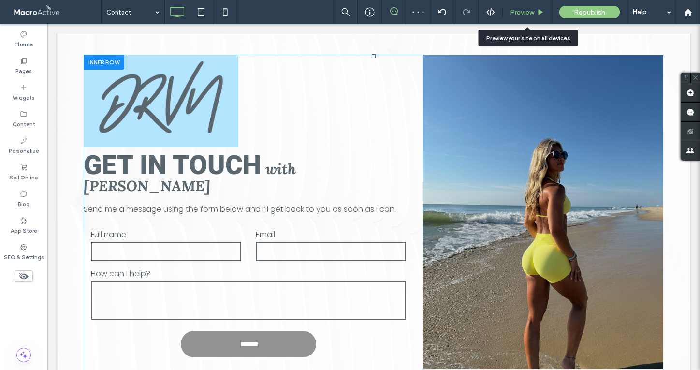
click at [526, 13] on span "Preview" at bounding box center [522, 12] width 24 height 8
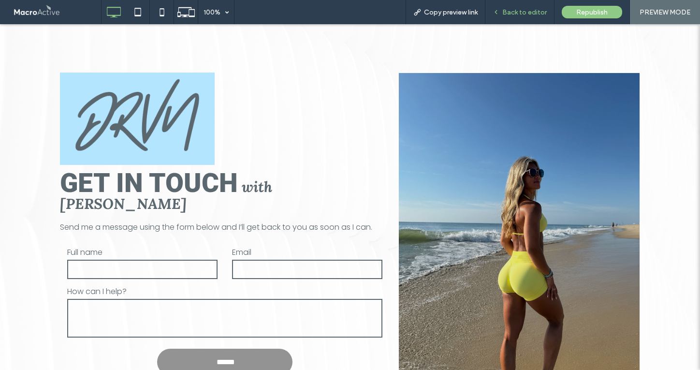
click at [524, 12] on span "Back to editor" at bounding box center [525, 12] width 45 height 8
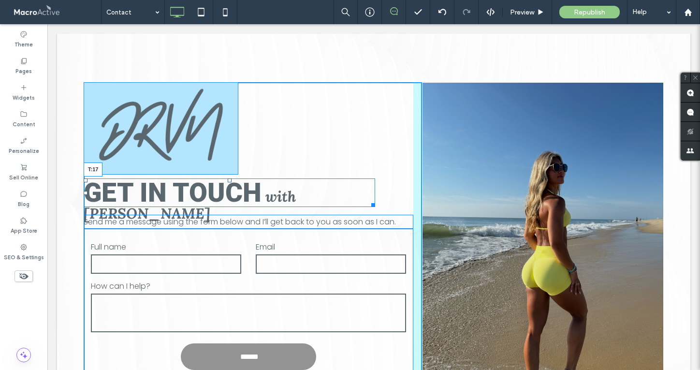
click at [228, 182] on div at bounding box center [230, 180] width 4 height 4
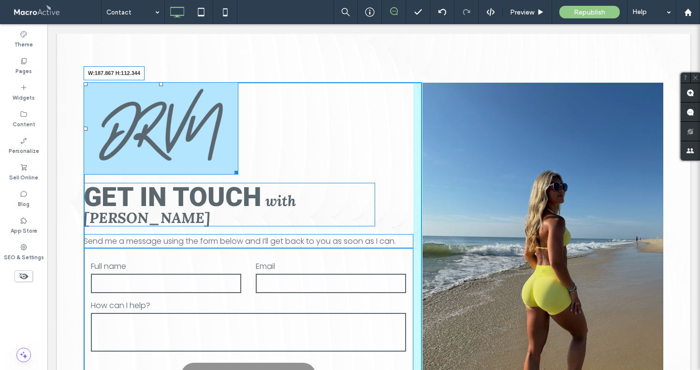
drag, startPoint x: 237, startPoint y: 173, endPoint x: 209, endPoint y: 134, distance: 46.8
click at [209, 134] on div "W:187.867 H:112.344 GET IN TOUCH with Deanna Send me a message using the form b…" at bounding box center [253, 244] width 339 height 324
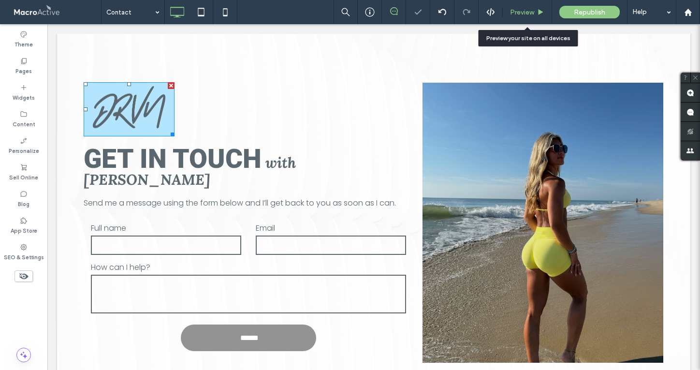
click at [530, 14] on span "Preview" at bounding box center [522, 12] width 24 height 8
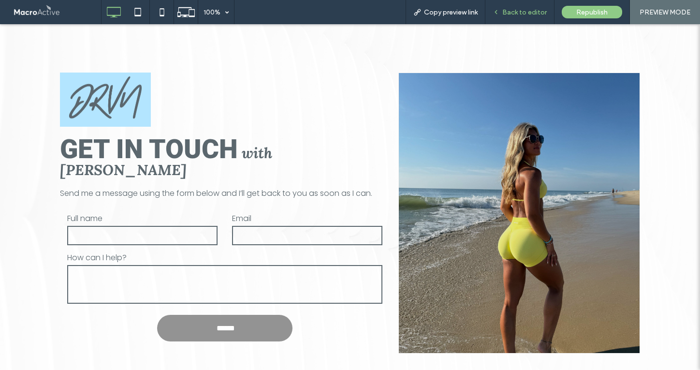
click at [529, 15] on span "Back to editor" at bounding box center [525, 12] width 45 height 8
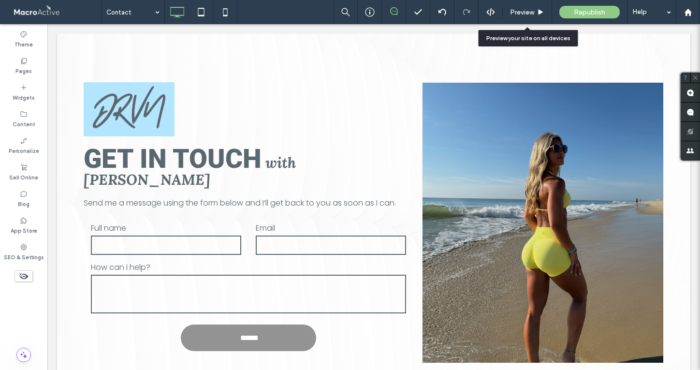
click at [529, 15] on span "Preview" at bounding box center [522, 12] width 24 height 8
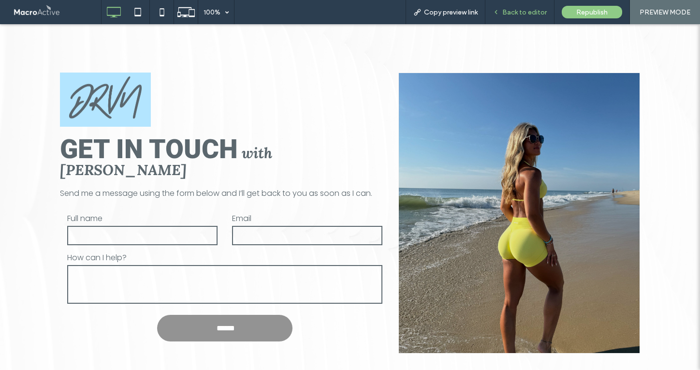
click at [522, 17] on div "Back to editor" at bounding box center [520, 12] width 69 height 24
click at [530, 12] on span "Back to editor" at bounding box center [525, 12] width 45 height 8
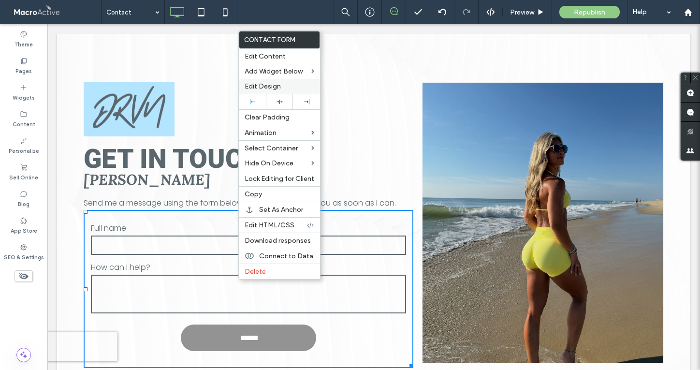
click at [258, 90] on span "Edit Design" at bounding box center [263, 86] width 36 height 8
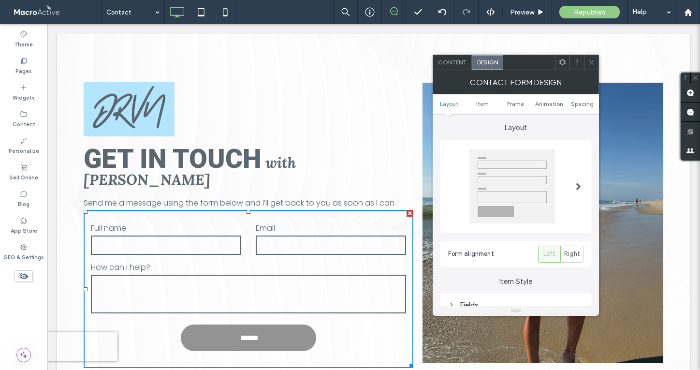
click at [591, 62] on use at bounding box center [591, 62] width 5 height 5
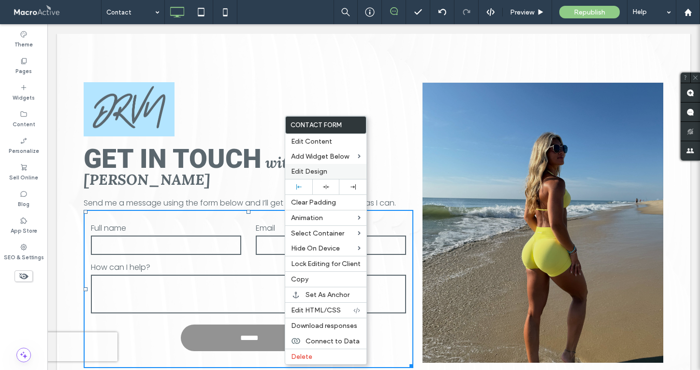
click at [318, 173] on span "Edit Design" at bounding box center [309, 171] width 36 height 8
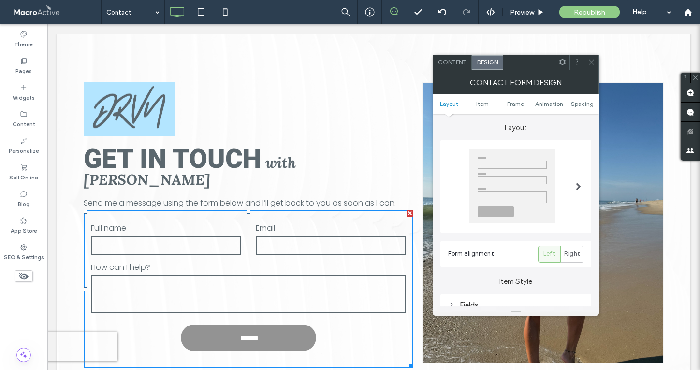
click at [582, 111] on ul "Layout Item Frame Animation Spacing" at bounding box center [516, 103] width 166 height 19
click at [582, 107] on ul "Layout Item Frame Animation Spacing" at bounding box center [516, 103] width 166 height 19
click at [580, 105] on span "Spacing" at bounding box center [582, 103] width 23 height 7
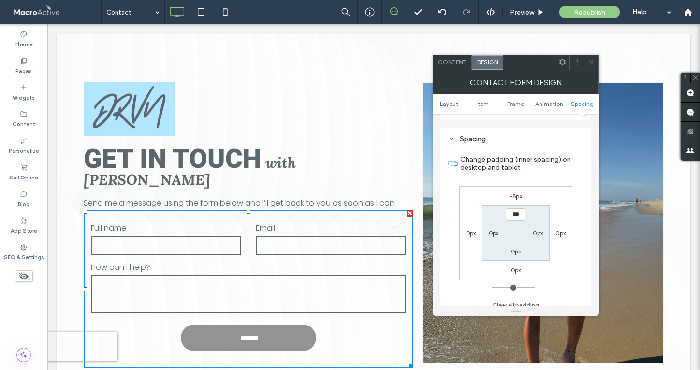
scroll to position [374, 0]
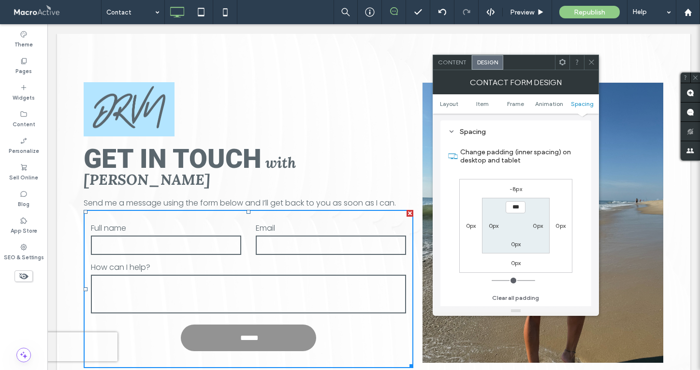
click at [595, 64] on icon at bounding box center [591, 62] width 7 height 7
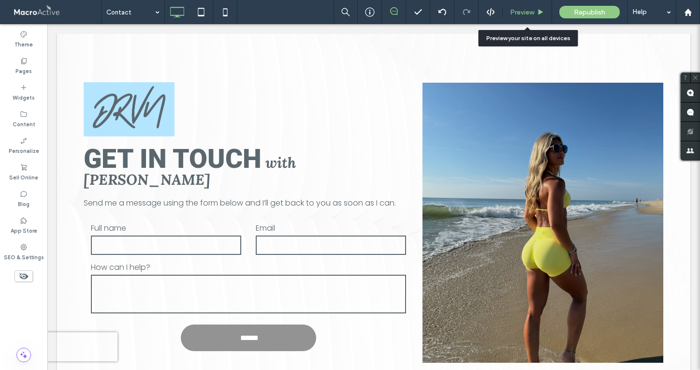
click at [520, 24] on div "Preview" at bounding box center [527, 12] width 49 height 24
click at [524, 9] on span "Preview" at bounding box center [522, 12] width 24 height 8
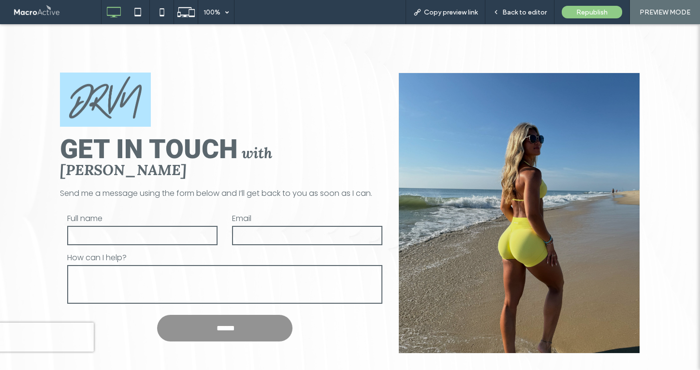
scroll to position [86, 0]
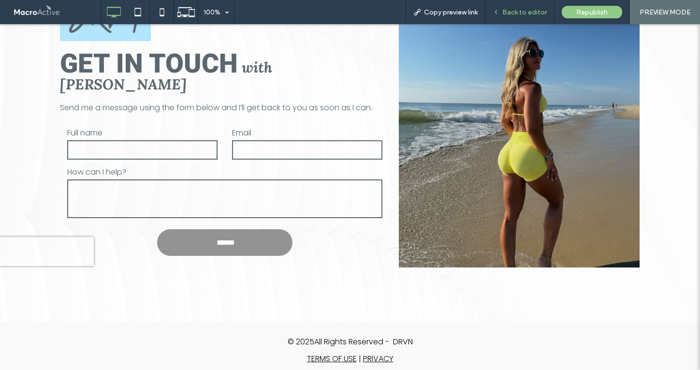
click at [529, 15] on span "Back to editor" at bounding box center [525, 12] width 45 height 8
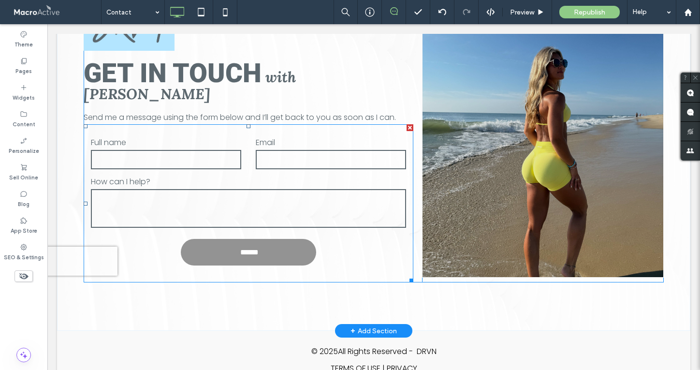
click at [366, 242] on form "Full name Email How can I help? ******" at bounding box center [249, 203] width 330 height 158
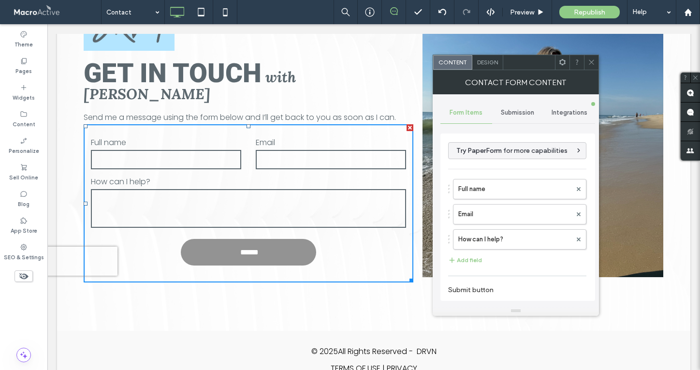
click at [490, 61] on span "Design" at bounding box center [487, 62] width 21 height 7
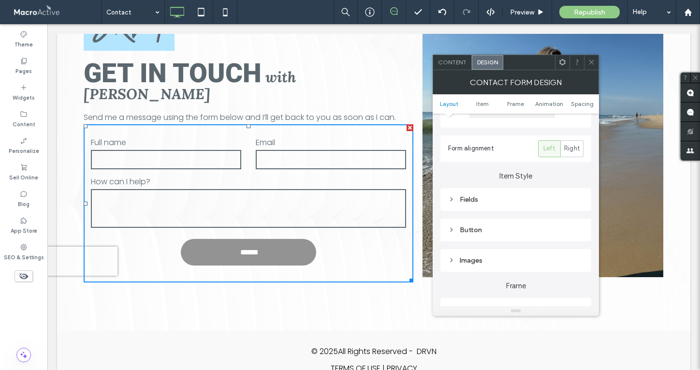
scroll to position [106, 0]
click at [500, 233] on div "Button" at bounding box center [515, 229] width 135 height 8
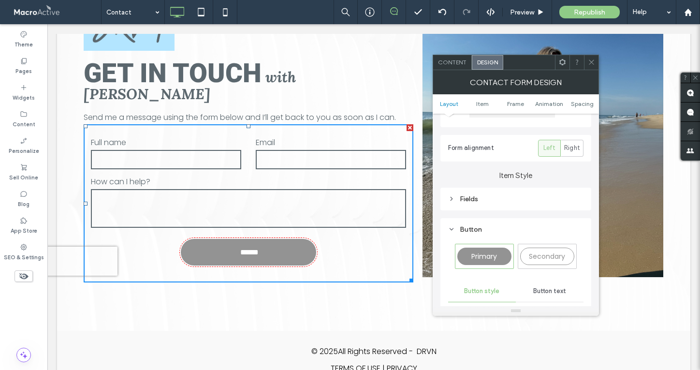
click at [493, 261] on span "Primary" at bounding box center [485, 257] width 26 height 10
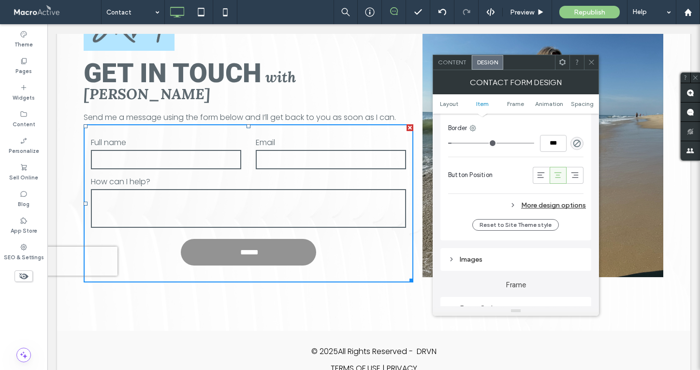
scroll to position [458, 0]
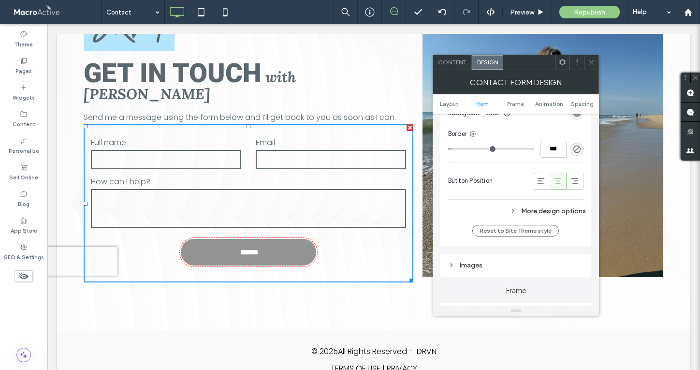
click at [542, 209] on div "More design options" at bounding box center [517, 211] width 138 height 13
click at [537, 179] on icon at bounding box center [541, 181] width 10 height 10
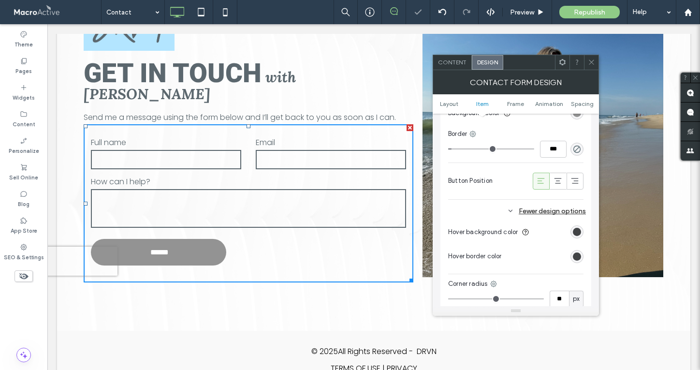
click at [591, 62] on use at bounding box center [591, 62] width 5 height 5
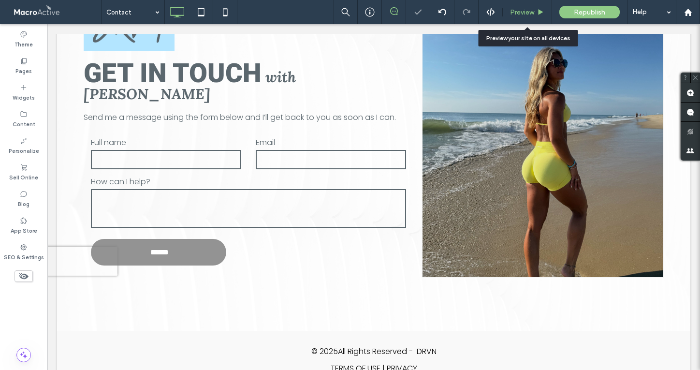
click at [527, 10] on span "Preview" at bounding box center [522, 12] width 24 height 8
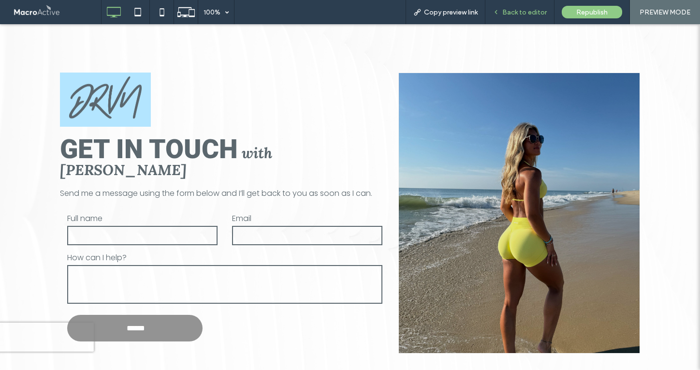
click at [519, 12] on span "Back to editor" at bounding box center [525, 12] width 45 height 8
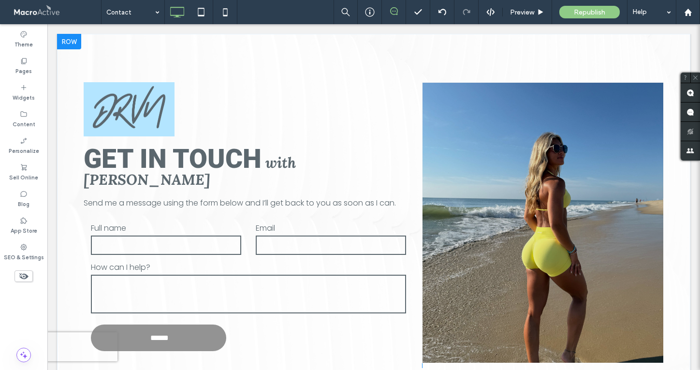
click at [70, 44] on div at bounding box center [69, 41] width 24 height 15
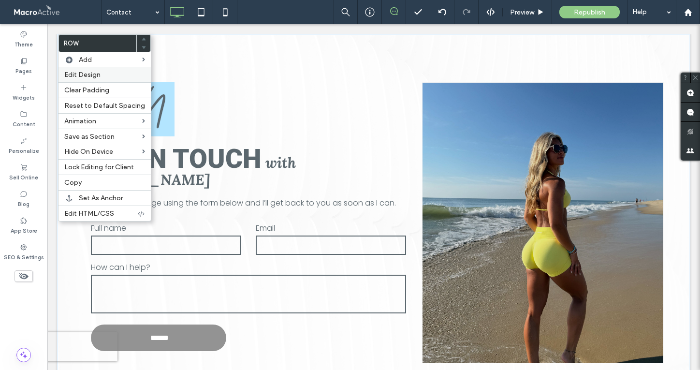
click at [81, 72] on span "Edit Design" at bounding box center [82, 75] width 36 height 8
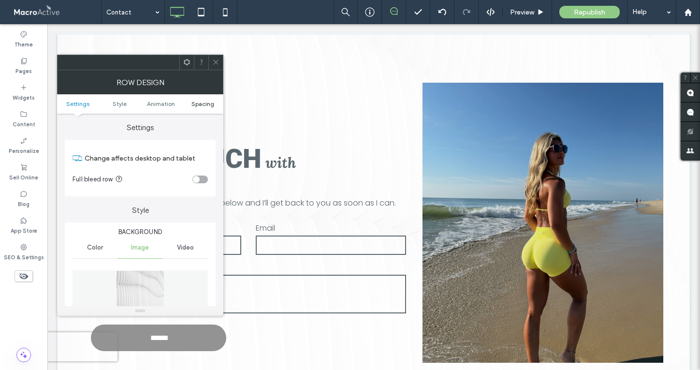
click at [207, 104] on span "Spacing" at bounding box center [203, 103] width 23 height 7
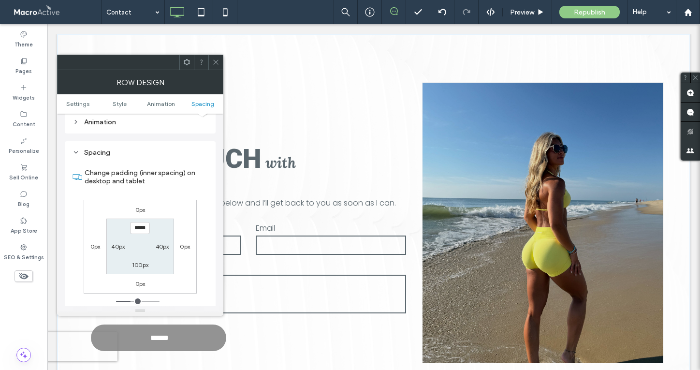
scroll to position [639, 0]
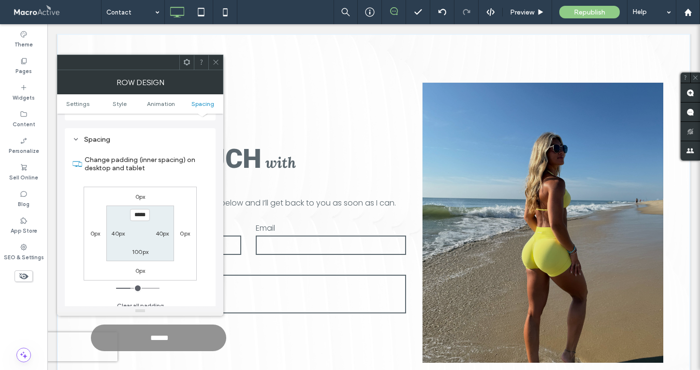
click at [143, 248] on label "100px" at bounding box center [140, 251] width 16 height 7
type input "***"
type input "*****"
click at [142, 212] on label "100px" at bounding box center [140, 215] width 16 height 7
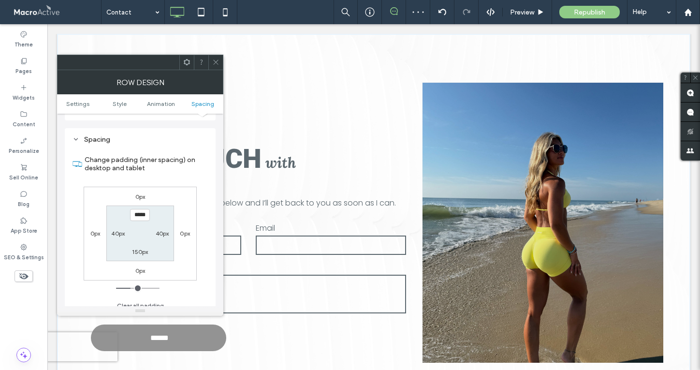
click at [137, 250] on div "150px" at bounding box center [140, 252] width 16 height 10
click at [143, 248] on label "150px" at bounding box center [140, 251] width 16 height 7
type input "***"
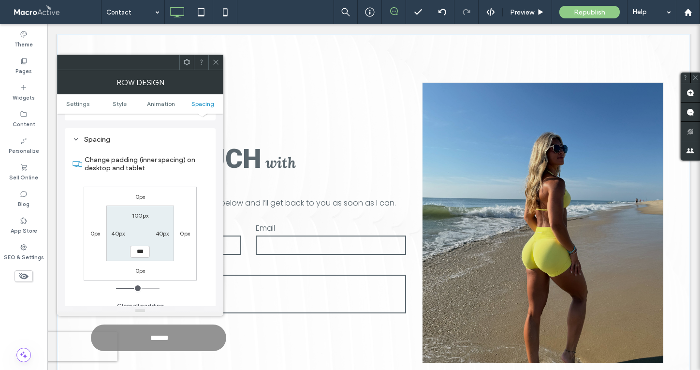
type input "*****"
click at [213, 66] on span at bounding box center [215, 62] width 7 height 15
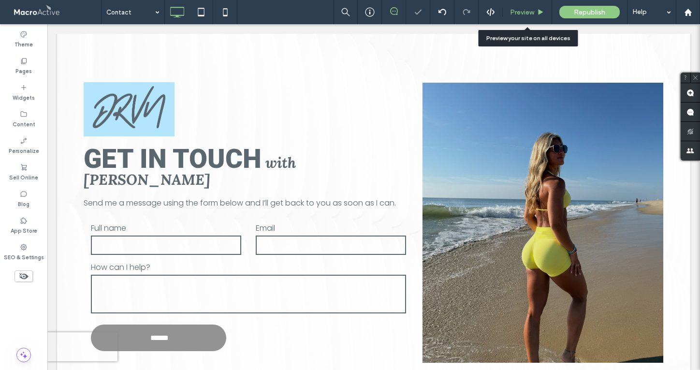
click at [516, 15] on span "Preview" at bounding box center [522, 12] width 24 height 8
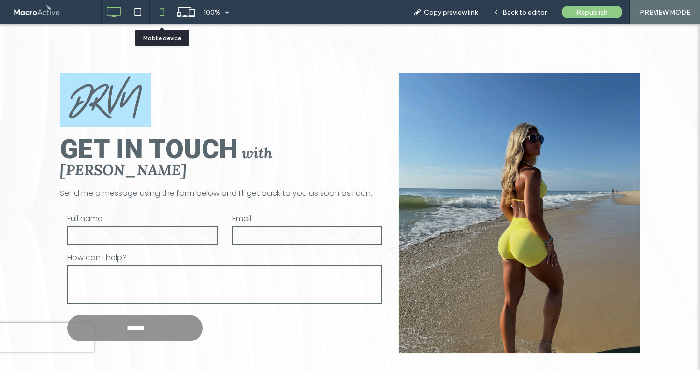
click at [162, 18] on icon at bounding box center [161, 11] width 19 height 19
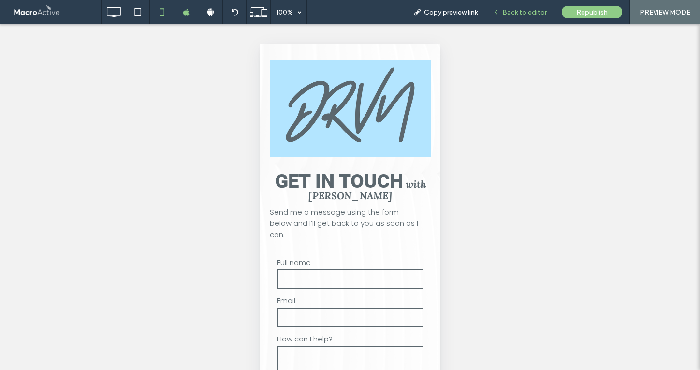
click at [529, 11] on span "Back to editor" at bounding box center [525, 12] width 45 height 8
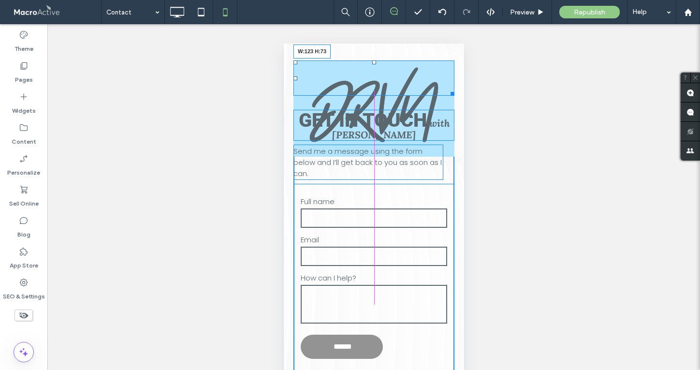
drag, startPoint x: 450, startPoint y: 155, endPoint x: 400, endPoint y: 119, distance: 62.4
click at [400, 119] on div "W:123 H:73 GET IN TOUCH with Deanna Send me a message using the form below and …" at bounding box center [373, 225] width 161 height 330
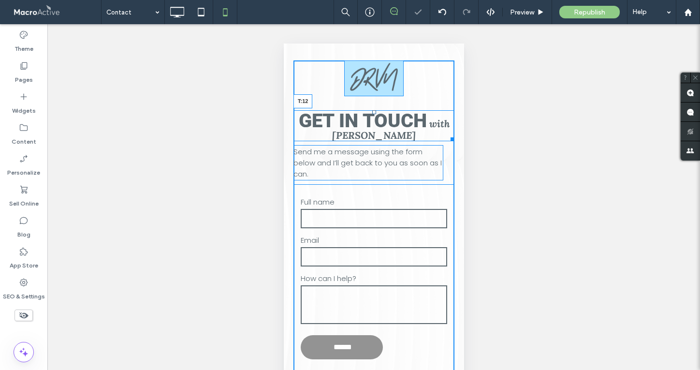
drag, startPoint x: 373, startPoint y: 113, endPoint x: 374, endPoint y: 104, distance: 8.3
click at [374, 110] on div at bounding box center [374, 112] width 4 height 4
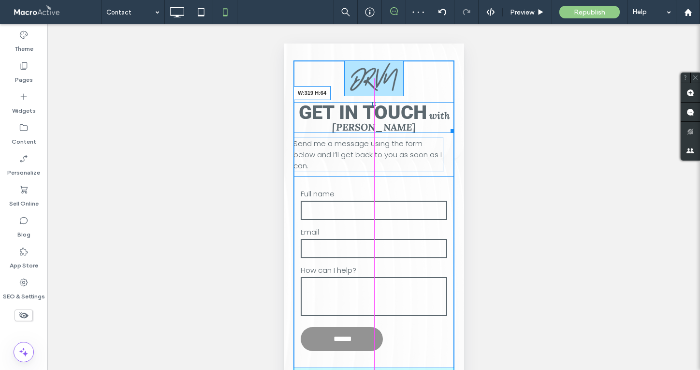
click at [449, 132] on div at bounding box center [450, 129] width 7 height 7
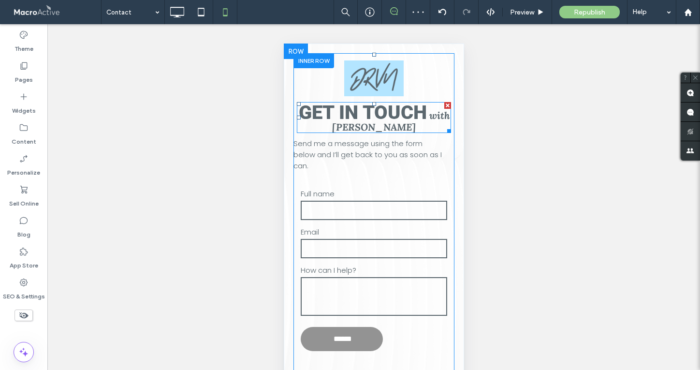
click at [430, 117] on strong "with Deanna" at bounding box center [391, 121] width 118 height 24
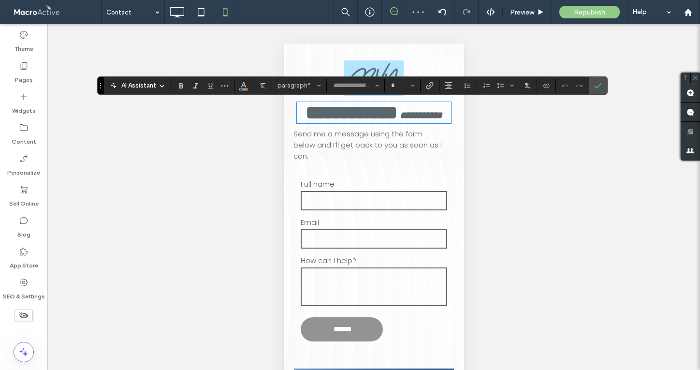
click at [430, 116] on strong "**********" at bounding box center [421, 115] width 43 height 10
type input "*******"
type input "**"
click at [596, 86] on icon "Confirm" at bounding box center [599, 86] width 8 height 8
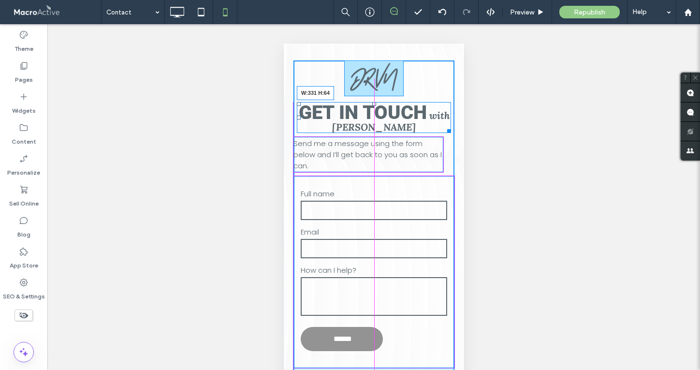
drag, startPoint x: 447, startPoint y: 131, endPoint x: 737, endPoint y: 177, distance: 292.9
click at [453, 134] on div "GET IN TOUCH with Deanna W:331 H:64 Send me a message using the form below and …" at bounding box center [373, 221] width 161 height 322
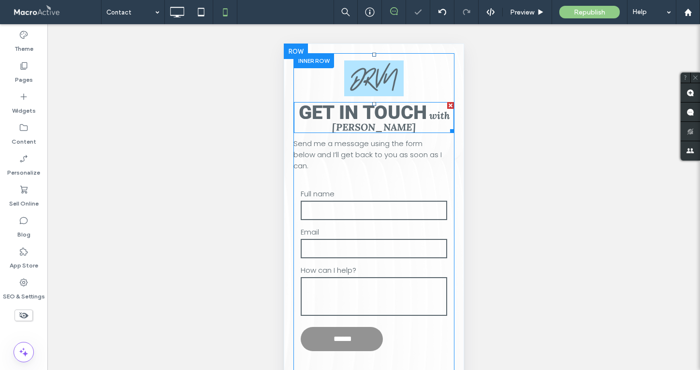
click at [432, 116] on strong "with Deanna" at bounding box center [391, 121] width 118 height 24
type input "*******"
type input "**"
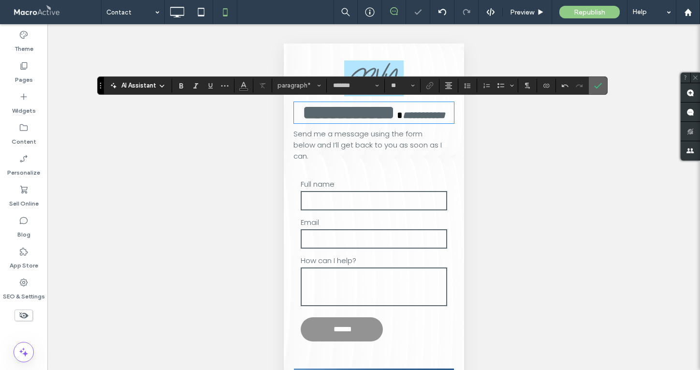
click at [594, 85] on label "Confirm" at bounding box center [598, 85] width 15 height 17
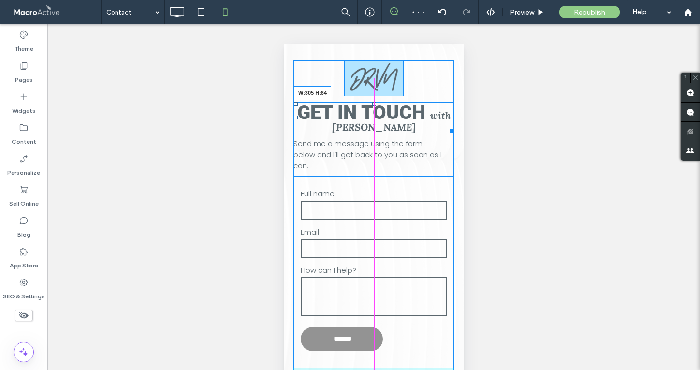
drag, startPoint x: 450, startPoint y: 130, endPoint x: 444, endPoint y: 130, distance: 6.3
click at [446, 130] on div at bounding box center [449, 129] width 7 height 7
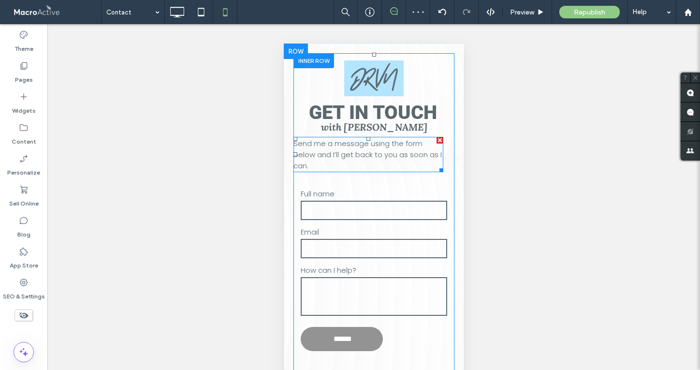
click at [396, 160] on p "Send me a message using the form below and I’ll get back to you as soon as I ca…" at bounding box center [368, 154] width 150 height 33
type input "*******"
type input "**"
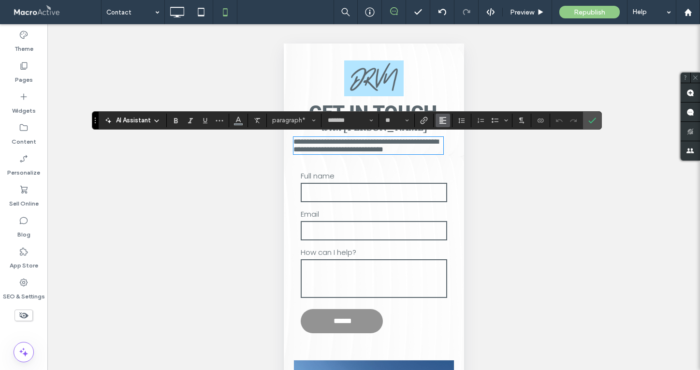
click at [439, 117] on icon "Alignment" at bounding box center [443, 121] width 8 height 8
click at [452, 150] on use "ui.textEditor.alignment.center" at bounding box center [450, 150] width 7 height 7
click at [589, 117] on icon "Confirm" at bounding box center [593, 121] width 8 height 8
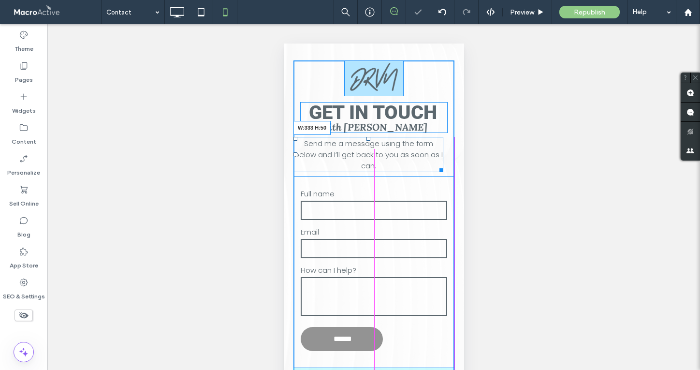
drag, startPoint x: 441, startPoint y: 169, endPoint x: 458, endPoint y: 170, distance: 16.9
click at [458, 170] on div "GET IN TOUCH with Deanna Send me a message using the form below and I’ll get ba…" at bounding box center [373, 309] width 180 height 530
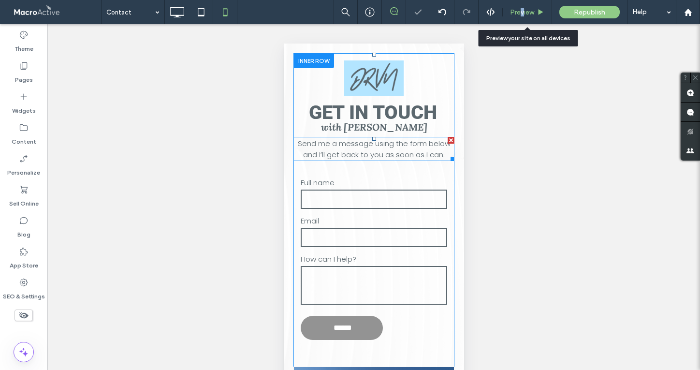
click at [522, 13] on span "Preview" at bounding box center [522, 12] width 24 height 8
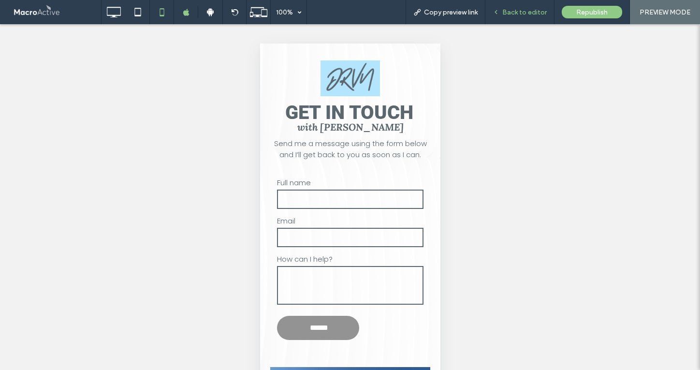
click at [529, 8] on span "Back to editor" at bounding box center [525, 12] width 45 height 8
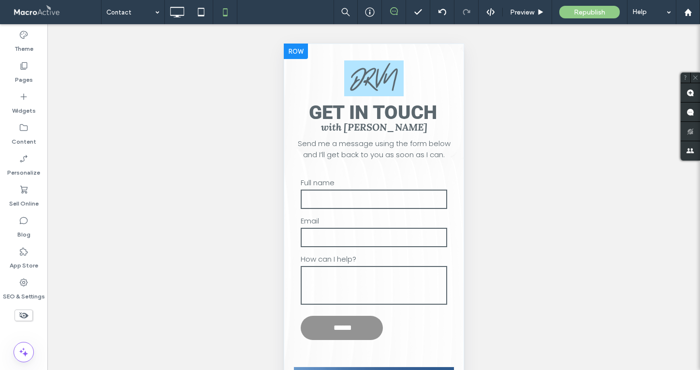
click at [303, 50] on div at bounding box center [295, 51] width 24 height 15
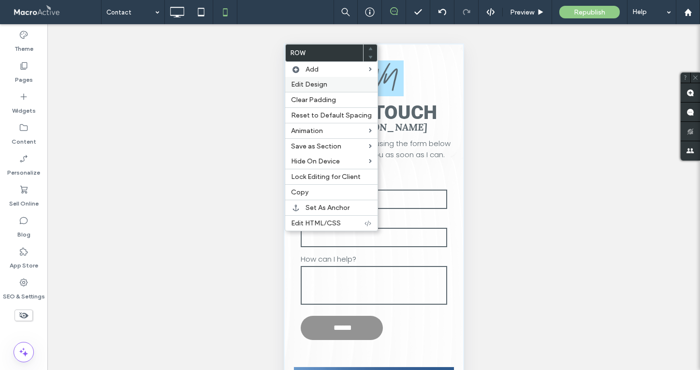
click at [305, 82] on span "Edit Design" at bounding box center [309, 84] width 36 height 8
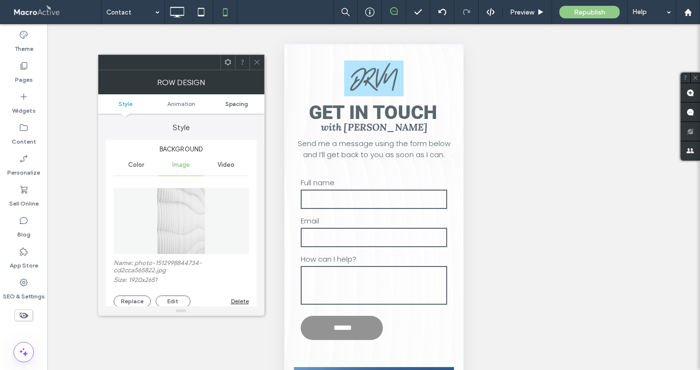
click at [234, 103] on span "Spacing" at bounding box center [236, 103] width 23 height 7
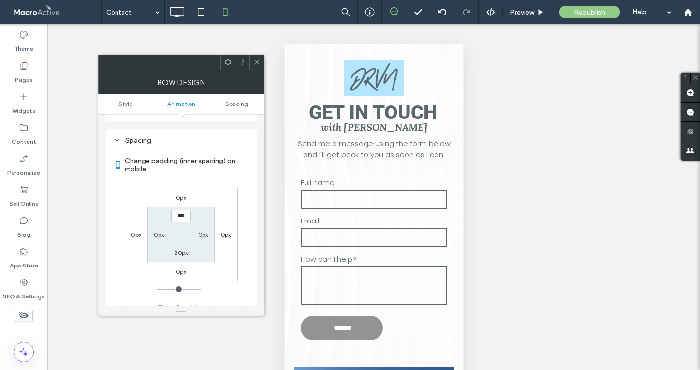
scroll to position [518, 0]
type input "****"
type input "**"
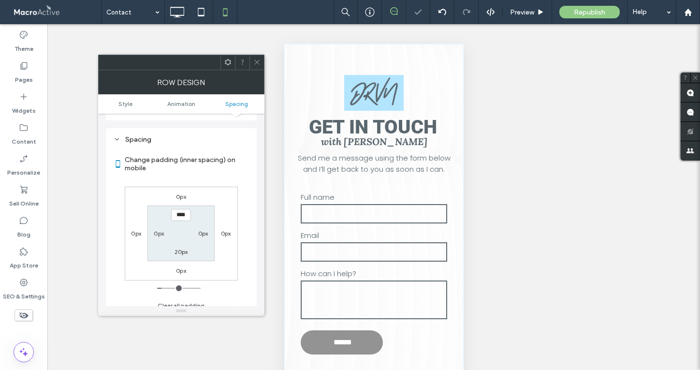
click at [255, 63] on icon at bounding box center [256, 62] width 7 height 7
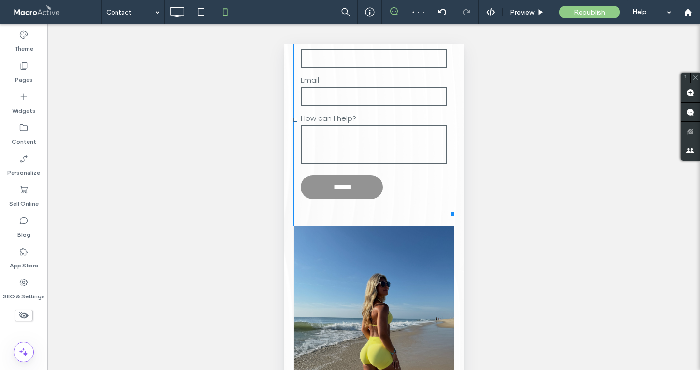
scroll to position [158, 0]
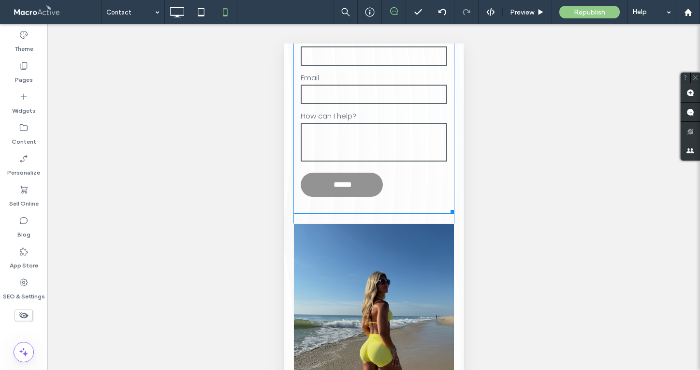
click at [414, 183] on form "Full name Email How can I help? ******" at bounding box center [373, 118] width 161 height 192
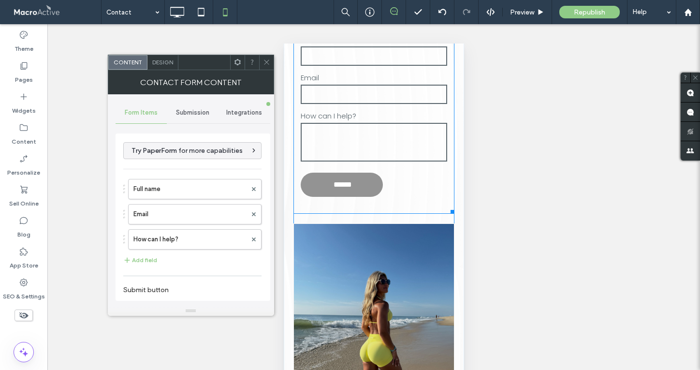
type input "******"
type input "**********"
click at [164, 61] on span "Design" at bounding box center [162, 62] width 21 height 7
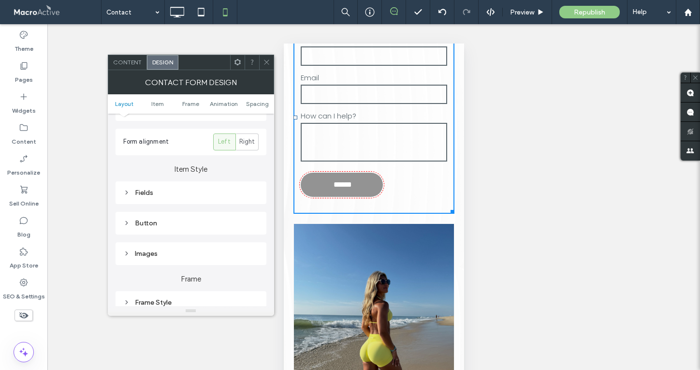
click at [195, 223] on div "Button" at bounding box center [190, 223] width 135 height 8
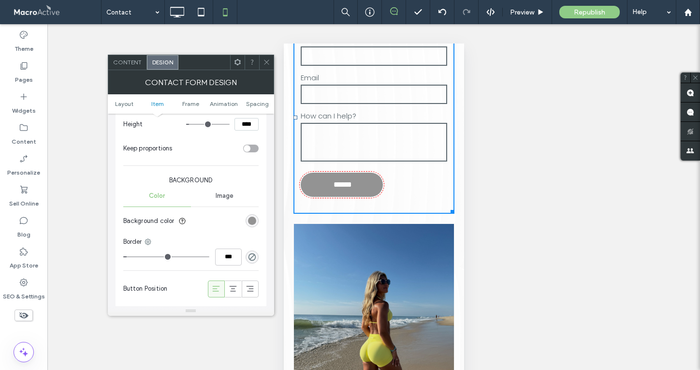
scroll to position [350, 0]
click at [236, 287] on icon at bounding box center [233, 288] width 10 height 10
click at [268, 60] on icon at bounding box center [266, 62] width 7 height 7
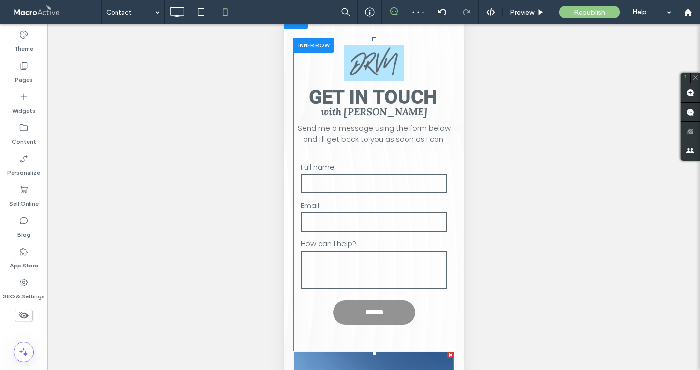
scroll to position [0, 0]
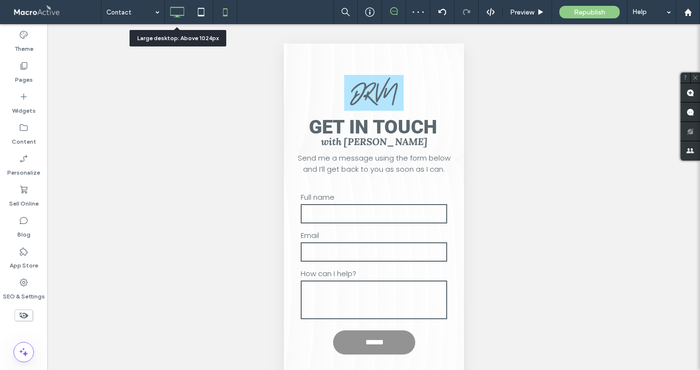
click at [178, 11] on icon at bounding box center [176, 11] width 19 height 19
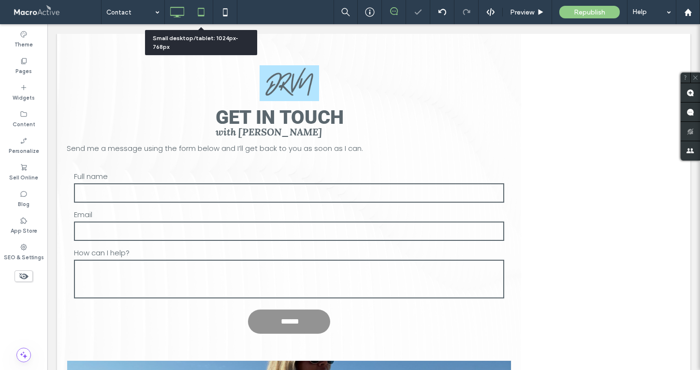
click at [204, 11] on icon at bounding box center [201, 11] width 19 height 19
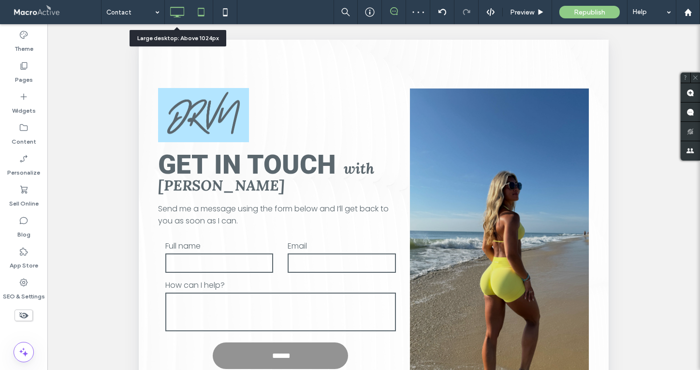
click at [179, 13] on icon at bounding box center [176, 11] width 19 height 19
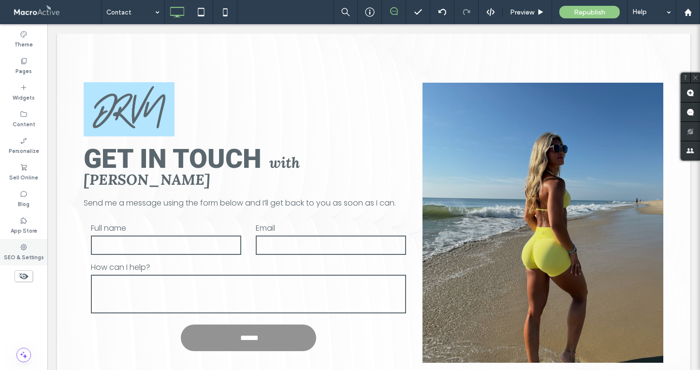
click at [21, 248] on use at bounding box center [24, 247] width 6 height 6
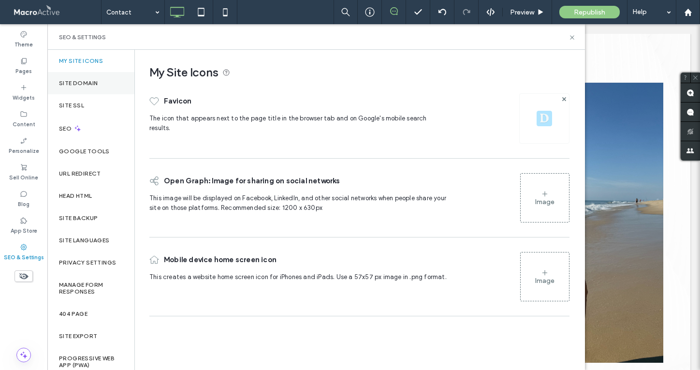
click at [87, 78] on div "Site Domain" at bounding box center [90, 83] width 87 height 22
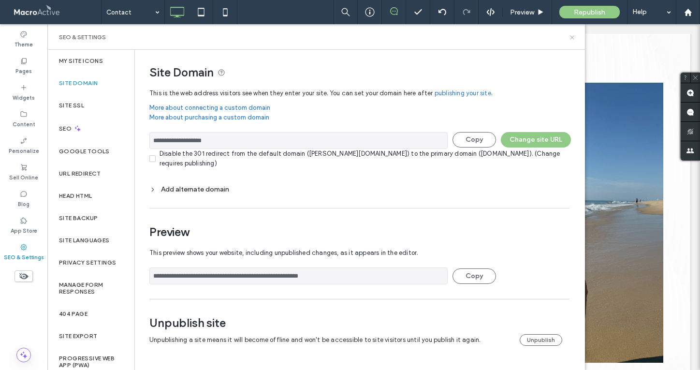
click at [571, 38] on use at bounding box center [572, 37] width 4 height 4
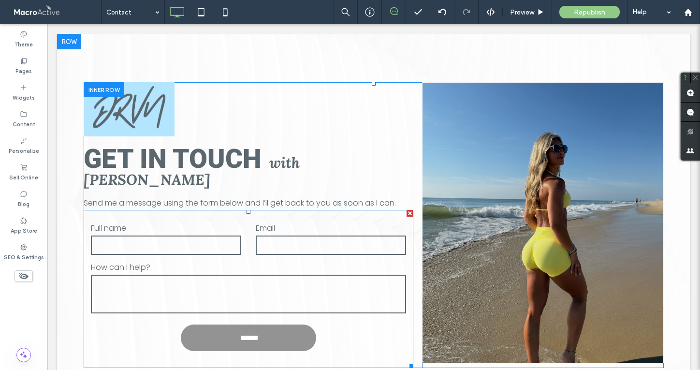
click at [324, 210] on form "Full name Email How can I help? ******" at bounding box center [249, 289] width 330 height 158
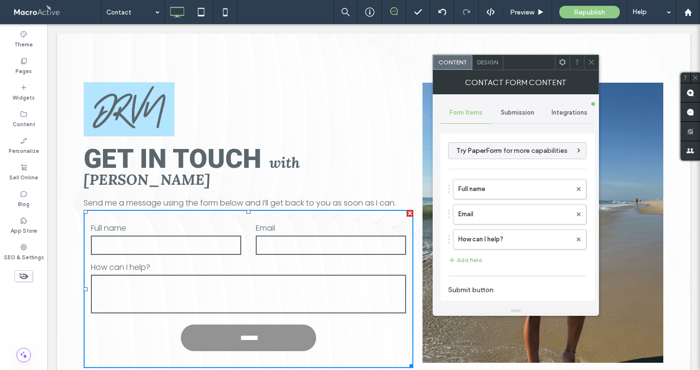
click at [502, 120] on div "Submission" at bounding box center [518, 112] width 52 height 21
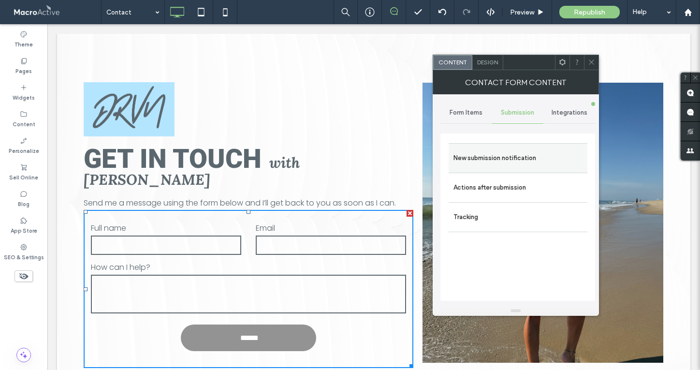
click at [505, 164] on label "New submission notification" at bounding box center [518, 158] width 129 height 19
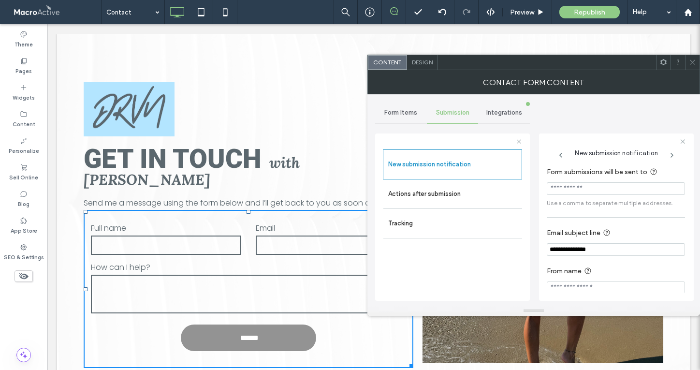
click at [589, 187] on input "Form submissions will be sent to" at bounding box center [616, 188] width 138 height 13
type input "**********"
click at [692, 62] on use at bounding box center [692, 62] width 5 height 5
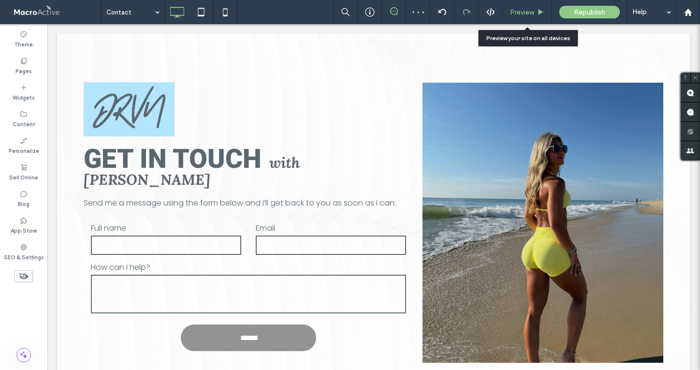
click at [521, 8] on span "Preview" at bounding box center [522, 12] width 24 height 8
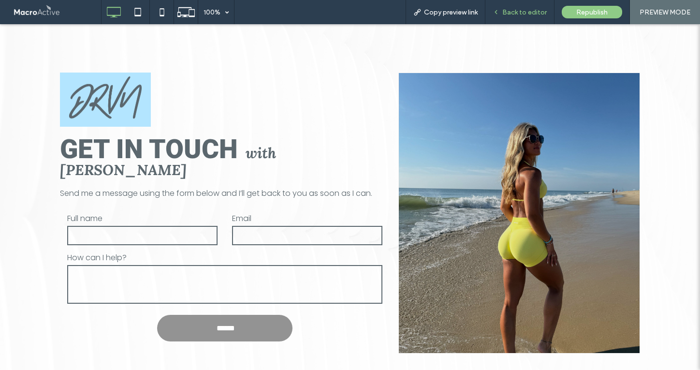
click at [533, 12] on span "Back to editor" at bounding box center [525, 12] width 45 height 8
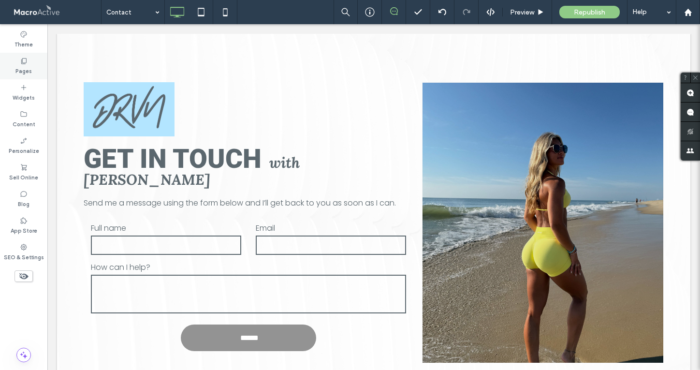
click at [28, 66] on label "Pages" at bounding box center [23, 70] width 16 height 11
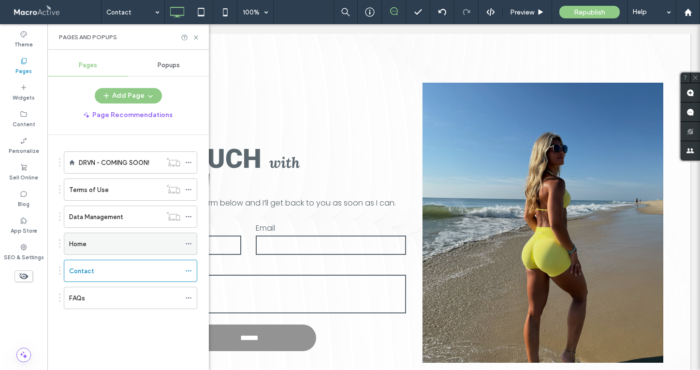
click at [187, 244] on use at bounding box center [188, 243] width 5 height 1
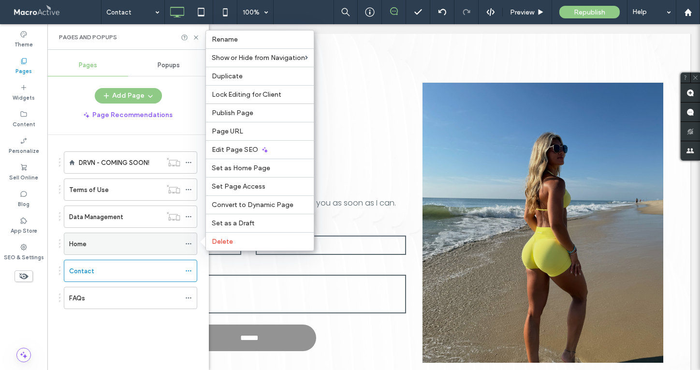
click at [187, 242] on icon at bounding box center [188, 243] width 7 height 7
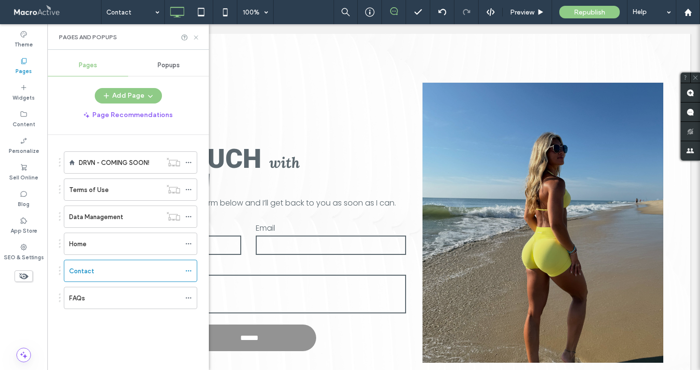
click at [195, 38] on use at bounding box center [196, 37] width 4 height 4
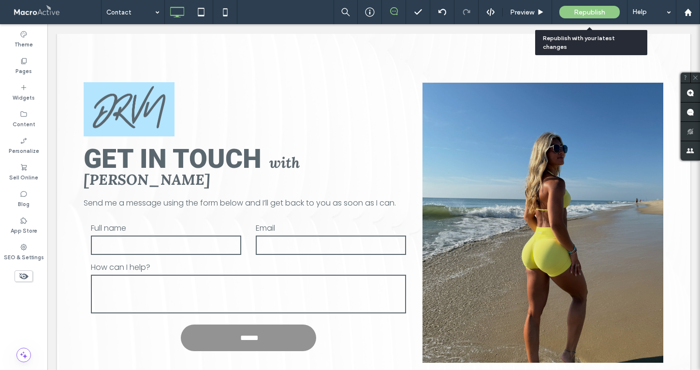
click at [589, 13] on span "Republish" at bounding box center [589, 12] width 31 height 8
